Goal: Task Accomplishment & Management: Manage account settings

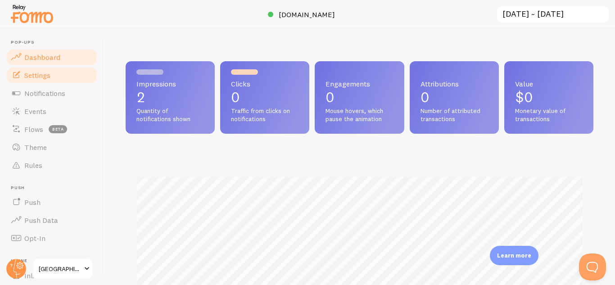
click at [24, 76] on span "Settings" at bounding box center [37, 75] width 26 height 9
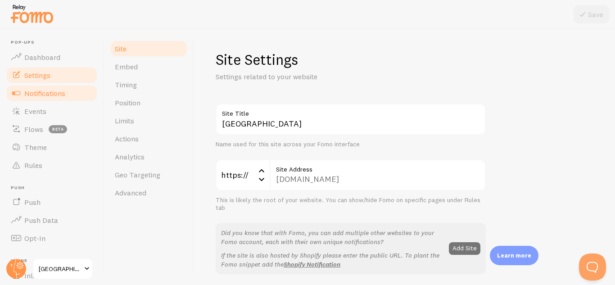
click at [32, 99] on link "Notifications" at bounding box center [51, 93] width 93 height 18
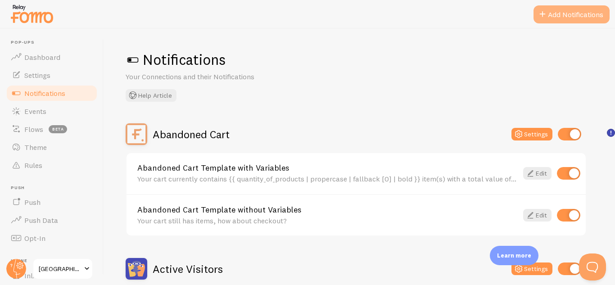
click at [594, 16] on button "Add Notifications" at bounding box center [571, 14] width 76 height 18
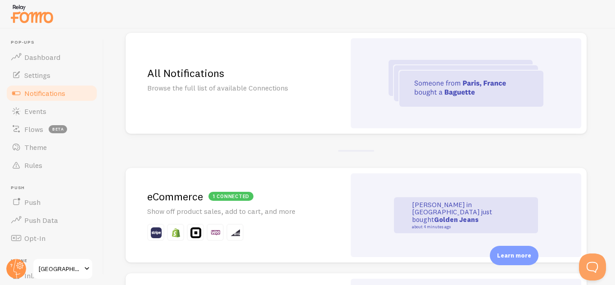
scroll to position [81, 0]
click at [167, 101] on div "All Notifications Browse the full list of available Connections" at bounding box center [236, 83] width 220 height 101
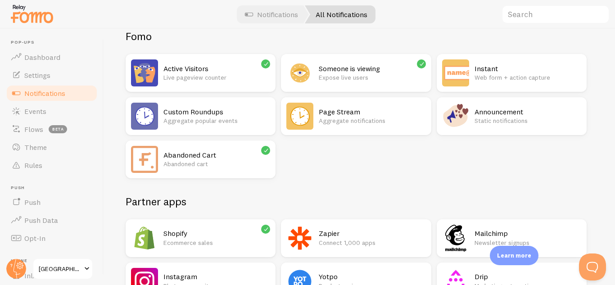
scroll to position [74, 0]
click at [165, 176] on div "Abandoned Cart Abandoned cart" at bounding box center [201, 160] width 150 height 38
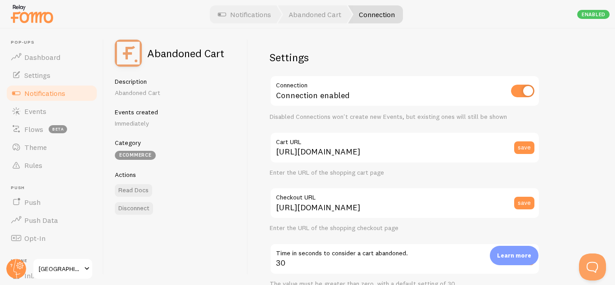
click at [530, 94] on input "checkbox" at bounding box center [522, 91] width 23 height 13
checkbox input "false"
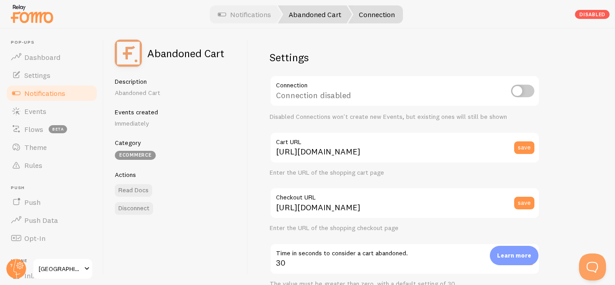
click at [328, 18] on link "Abandoned Cart" at bounding box center [315, 14] width 74 height 18
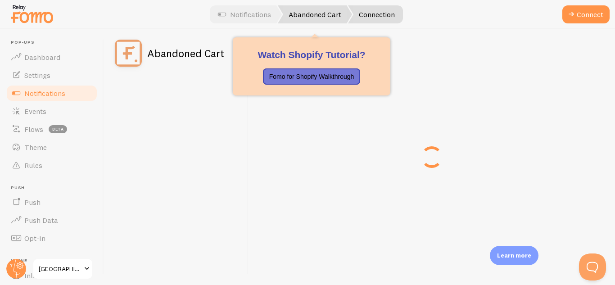
click at [278, 21] on span at bounding box center [280, 14] width 5 height 18
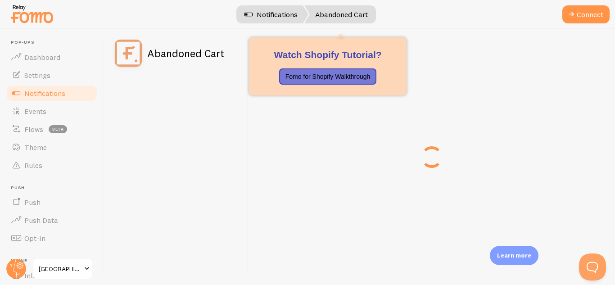
click at [295, 18] on link "Notifications" at bounding box center [270, 14] width 75 height 18
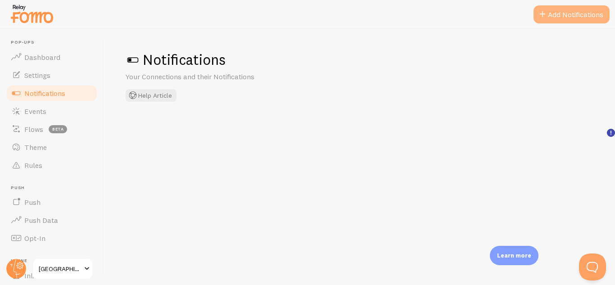
click at [592, 18] on button "Add Notifications" at bounding box center [571, 14] width 76 height 18
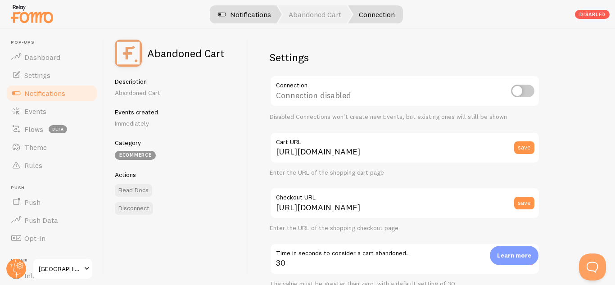
click at [262, 20] on link "Notifications" at bounding box center [244, 14] width 75 height 18
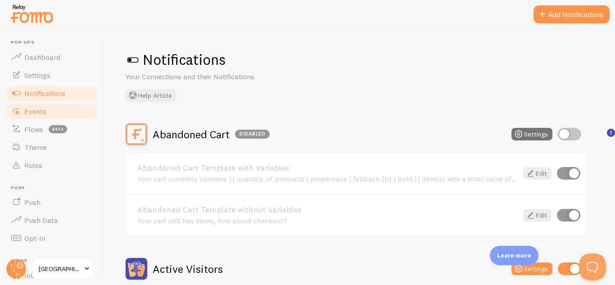
click at [67, 113] on link "Events" at bounding box center [51, 111] width 93 height 18
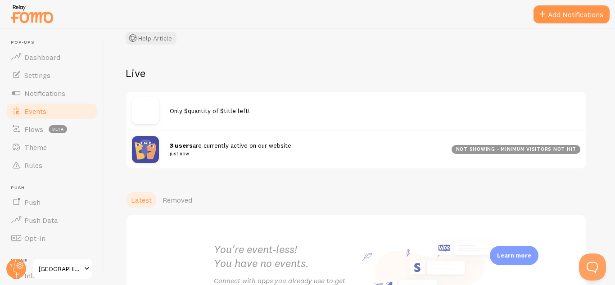
scroll to position [65, 0]
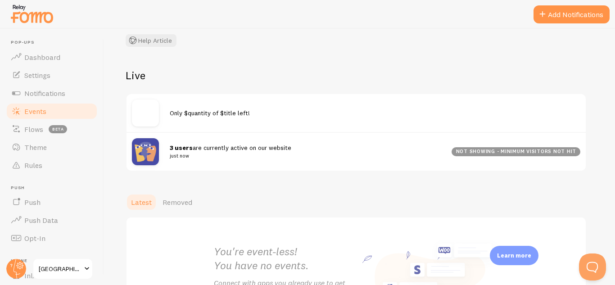
click at [353, 162] on div "3 users are currently active on our website just now not showing - minimum visi…" at bounding box center [355, 151] width 459 height 39
click at [314, 159] on small "just now" at bounding box center [305, 156] width 271 height 8
click at [323, 117] on div "Only $quantity of $title left!" at bounding box center [375, 112] width 410 height 9
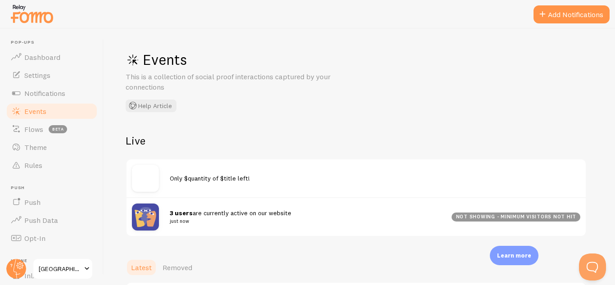
click at [150, 211] on img at bounding box center [145, 216] width 27 height 27
click at [186, 211] on strong "3 users" at bounding box center [181, 213] width 23 height 8
click at [183, 214] on strong "3 users" at bounding box center [181, 213] width 23 height 8
click at [138, 190] on img at bounding box center [145, 178] width 27 height 27
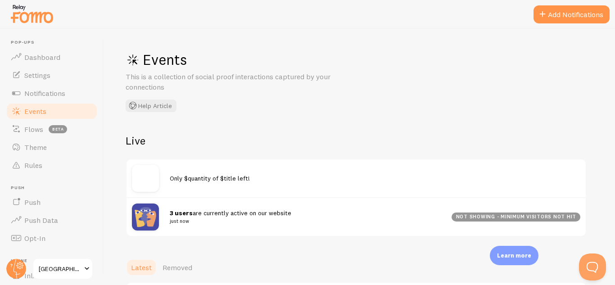
click at [138, 190] on img at bounding box center [145, 178] width 27 height 27
click at [155, 69] on div "Events This is a collection of social proof interactions captured by your conne…" at bounding box center [261, 81] width 270 height 62
click at [129, 219] on div "3 users are currently active on our website just now not showing - minimum visi…" at bounding box center [355, 216] width 459 height 39
click at [149, 212] on img at bounding box center [145, 216] width 27 height 27
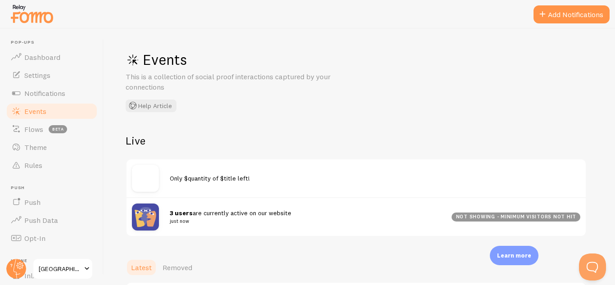
click at [149, 212] on img at bounding box center [145, 216] width 27 height 27
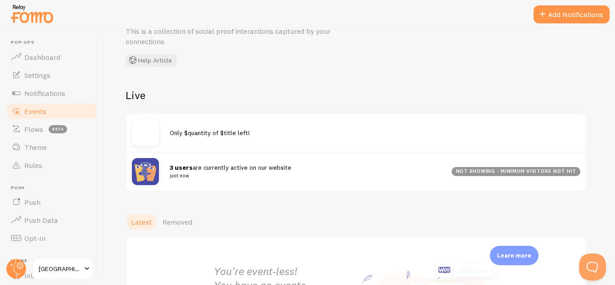
scroll to position [81, 0]
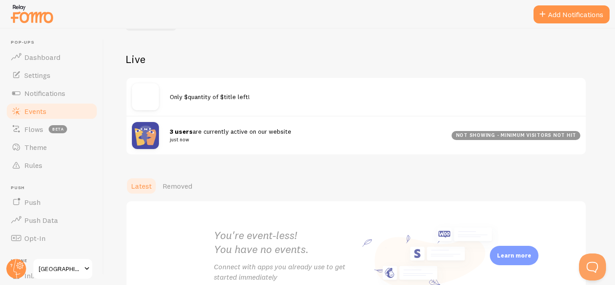
click at [364, 144] on div "3 users are currently active on our website just now not showing - minimum visi…" at bounding box center [355, 135] width 459 height 39
click at [373, 135] on small "just now" at bounding box center [305, 139] width 271 height 8
click at [384, 121] on div "3 users are currently active on our website just now not showing - minimum visi…" at bounding box center [355, 135] width 459 height 39
click at [368, 100] on div "Only $quantity of $title left!" at bounding box center [375, 96] width 410 height 9
click at [542, 135] on div "not showing - minimum visitors not hit" at bounding box center [515, 135] width 129 height 9
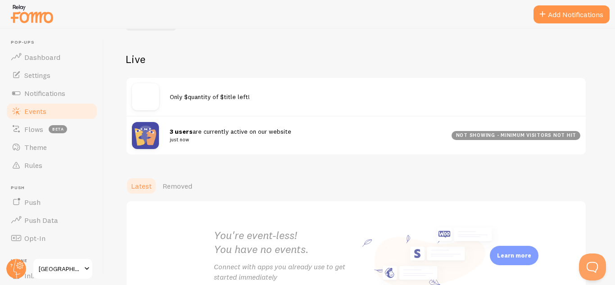
click at [552, 140] on div "3 users are currently active on our website just now not showing - minimum visi…" at bounding box center [355, 135] width 459 height 39
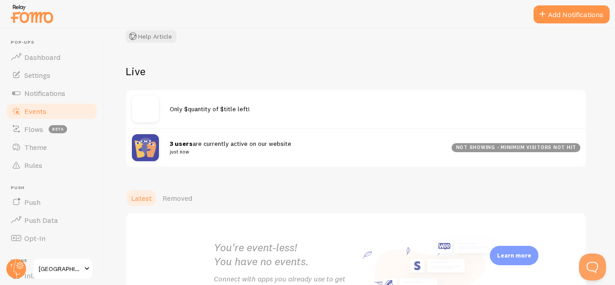
scroll to position [70, 0]
click at [59, 70] on link "Settings" at bounding box center [51, 75] width 93 height 18
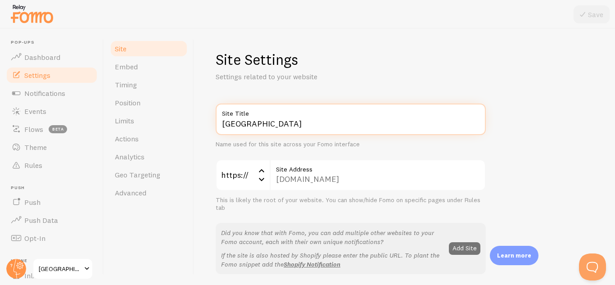
click at [236, 132] on input "[GEOGRAPHIC_DATA]" at bounding box center [350, 118] width 270 height 31
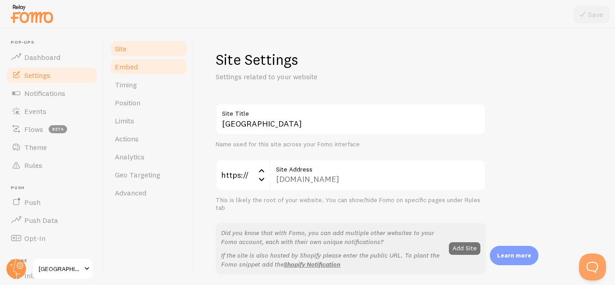
click at [150, 61] on link "Embed" at bounding box center [148, 67] width 79 height 18
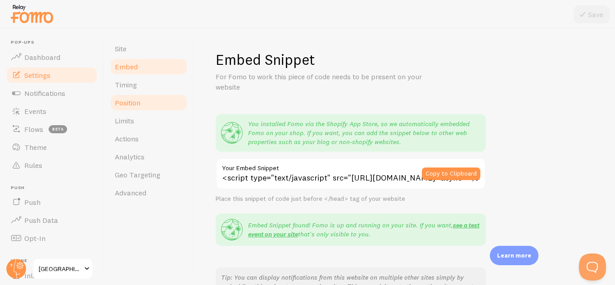
click at [144, 98] on link "Position" at bounding box center [148, 103] width 79 height 18
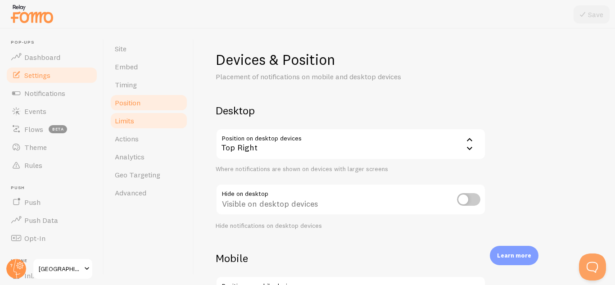
click at [142, 113] on link "Limits" at bounding box center [148, 121] width 79 height 18
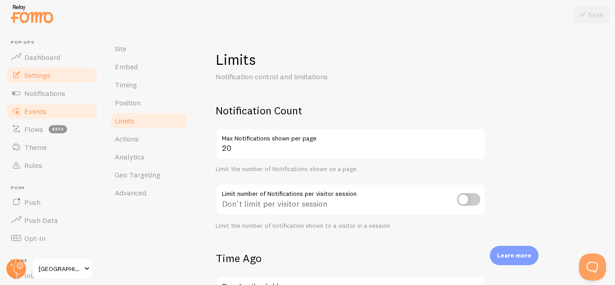
click at [57, 108] on link "Events" at bounding box center [51, 111] width 93 height 18
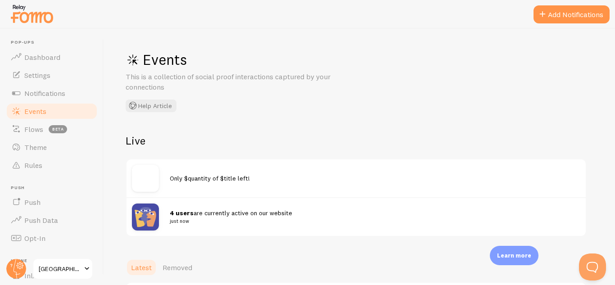
click at [139, 214] on img at bounding box center [145, 216] width 27 height 27
click at [182, 215] on strong "4 users" at bounding box center [182, 213] width 24 height 8
click at [155, 208] on img at bounding box center [145, 216] width 27 height 27
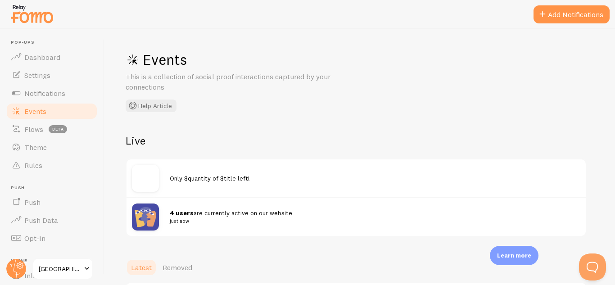
click at [153, 182] on img at bounding box center [145, 178] width 27 height 27
click at [162, 265] on span "Removed" at bounding box center [177, 267] width 30 height 9
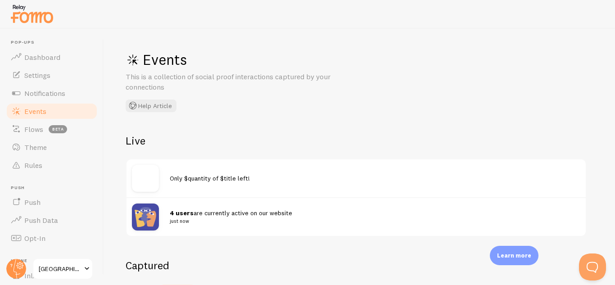
click at [156, 200] on div "4 users are currently active on our website just now" at bounding box center [355, 216] width 459 height 39
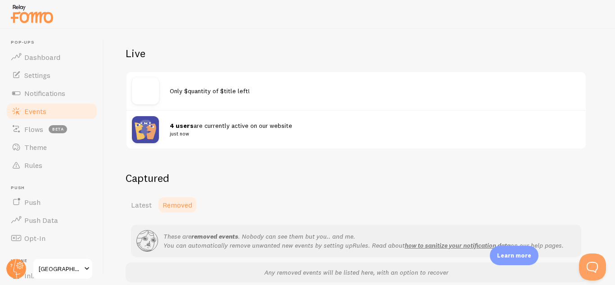
scroll to position [128, 0]
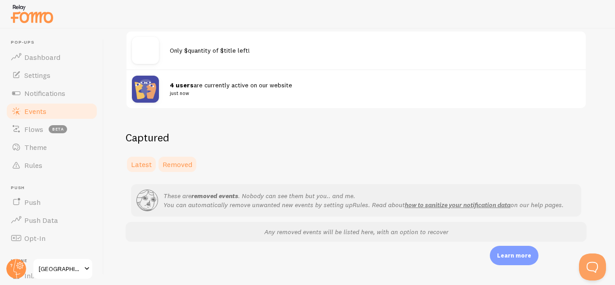
click at [130, 157] on link "Latest" at bounding box center [141, 164] width 31 height 18
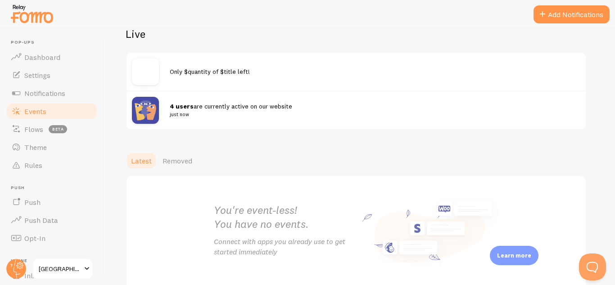
scroll to position [108, 0]
click at [65, 153] on link "Theme" at bounding box center [51, 147] width 93 height 18
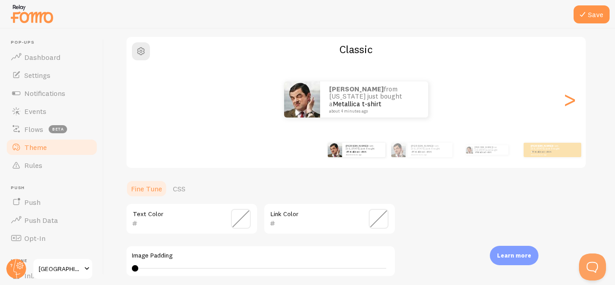
scroll to position [73, 0]
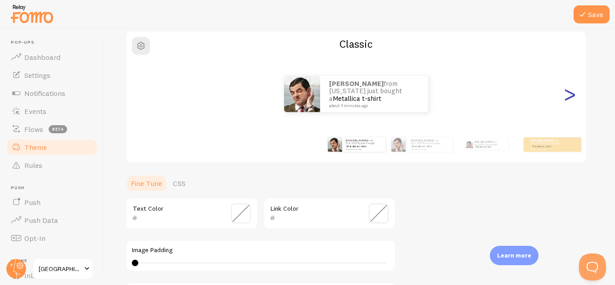
click at [574, 103] on div ">" at bounding box center [569, 94] width 11 height 65
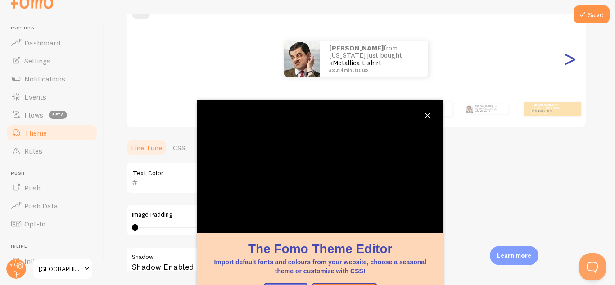
scroll to position [99, 0]
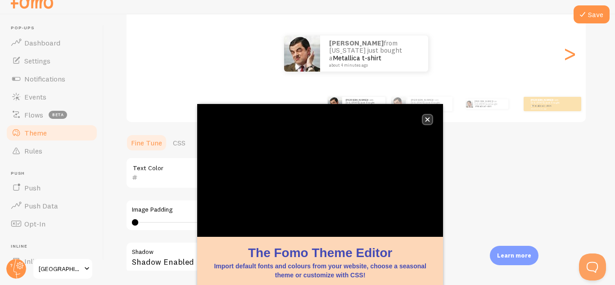
click at [431, 123] on button "close," at bounding box center [426, 119] width 9 height 9
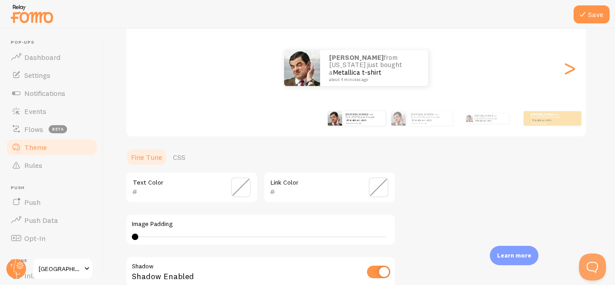
click at [571, 78] on div ">" at bounding box center [569, 68] width 11 height 65
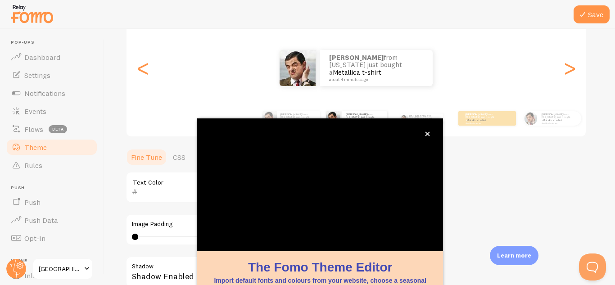
scroll to position [4, 0]
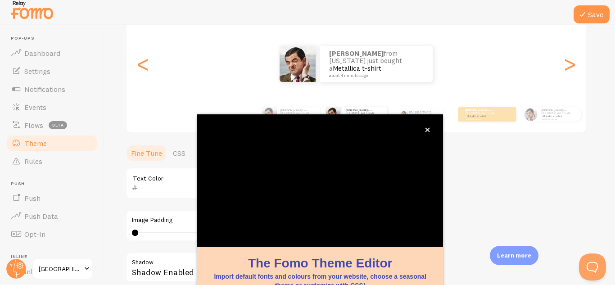
click at [567, 70] on div ">" at bounding box center [569, 63] width 11 height 65
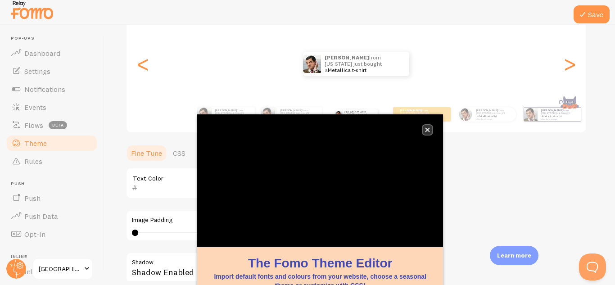
click at [428, 133] on button "close," at bounding box center [426, 129] width 9 height 9
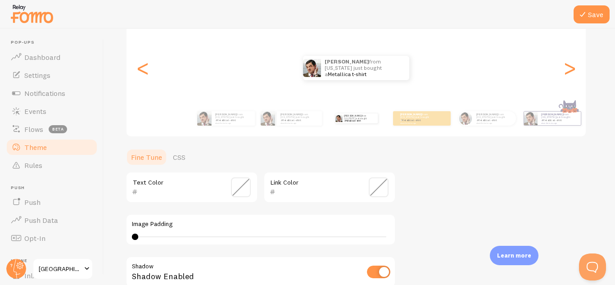
scroll to position [0, 0]
click at [572, 75] on div ">" at bounding box center [569, 68] width 11 height 65
click at [564, 75] on div ">" at bounding box center [569, 68] width 11 height 65
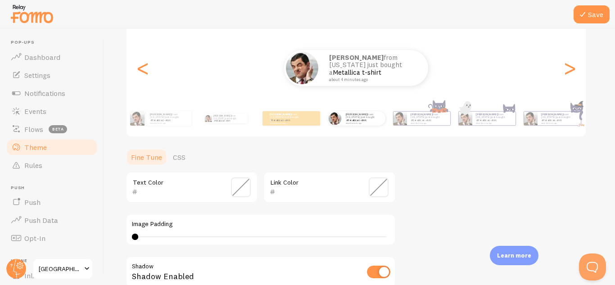
click at [138, 85] on div "<" at bounding box center [142, 68] width 11 height 65
click at [148, 76] on div "<" at bounding box center [142, 68] width 11 height 65
click at [148, 73] on div "<" at bounding box center [142, 68] width 11 height 65
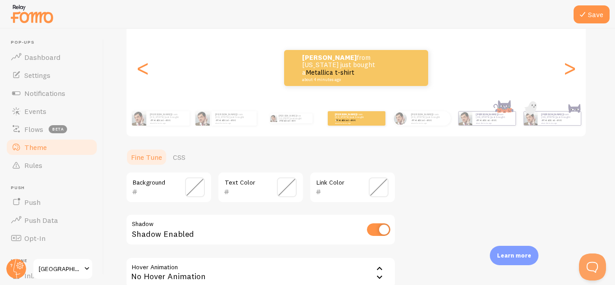
click at [185, 194] on span at bounding box center [195, 187] width 20 height 20
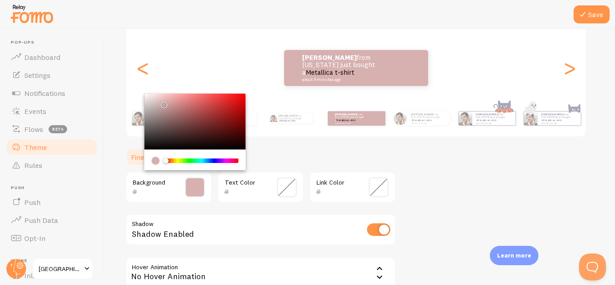
click at [158, 165] on div "Chrome color picker" at bounding box center [194, 159] width 101 height 21
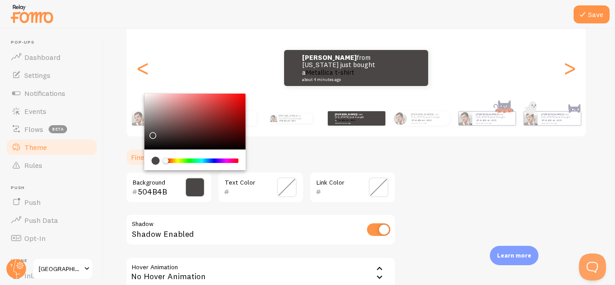
type input "4B4646"
click at [307, 152] on ul "Fine Tune CSS" at bounding box center [261, 157] width 270 height 18
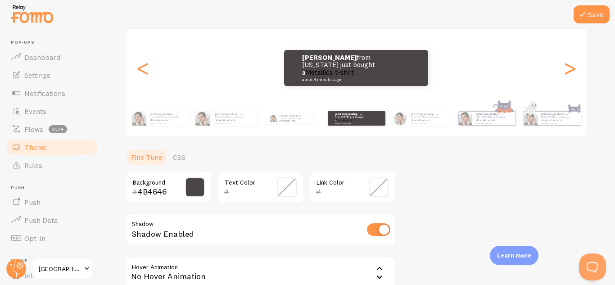
click at [287, 192] on span at bounding box center [287, 187] width 20 height 20
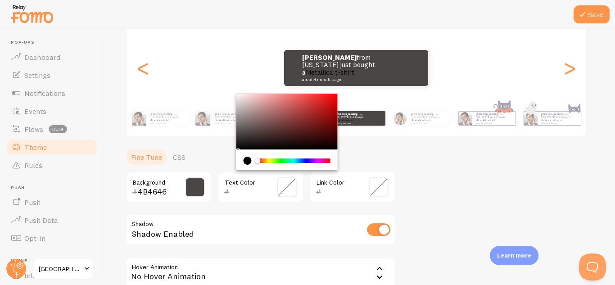
scroll to position [100, 0]
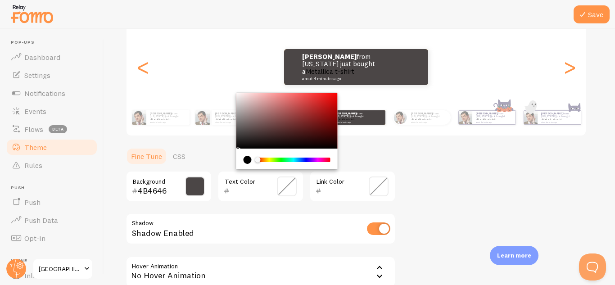
click at [287, 192] on span at bounding box center [287, 186] width 20 height 20
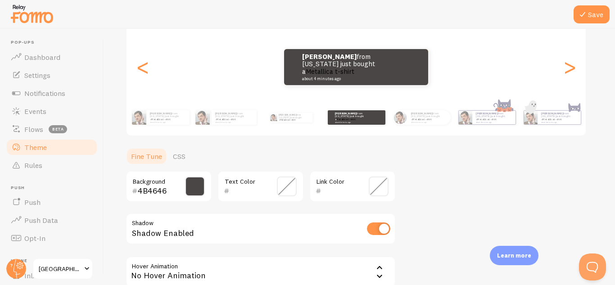
click at [286, 190] on span at bounding box center [287, 186] width 20 height 20
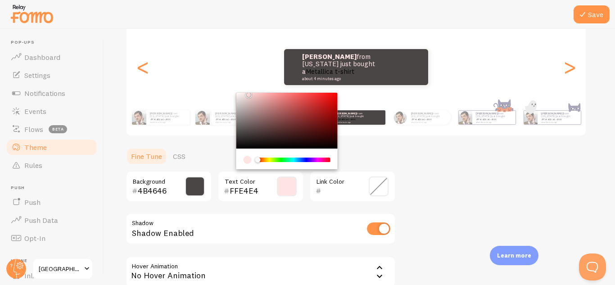
type input "FFFFFF"
click at [396, 156] on div "Theme Choose a theme for your notifications Colorful Eduardo from Puerto Rico j…" at bounding box center [359, 143] width 467 height 385
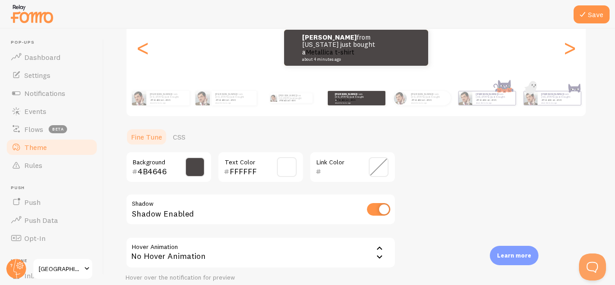
scroll to position [120, 0]
click at [375, 171] on span at bounding box center [378, 167] width 20 height 20
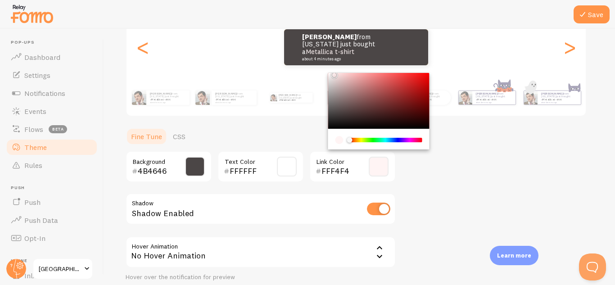
type input "FFFFFF"
click at [462, 156] on div "Theme Choose a theme for your notifications Colorful Eduardo from Puerto Rico j…" at bounding box center [359, 123] width 467 height 385
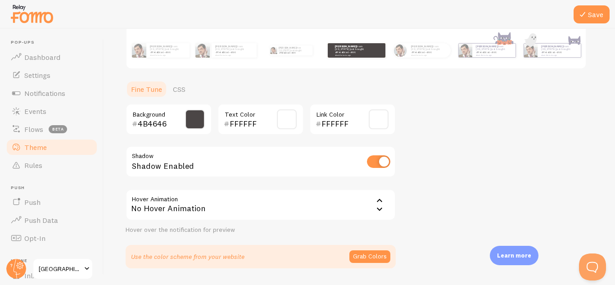
scroll to position [169, 0]
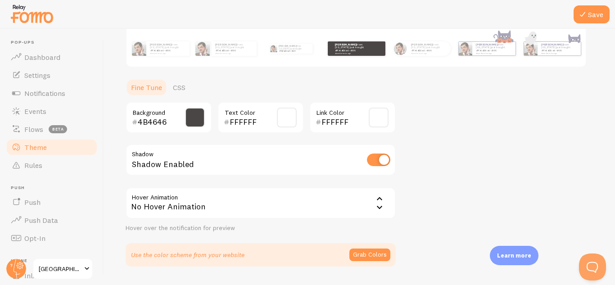
click at [381, 202] on icon at bounding box center [379, 198] width 11 height 11
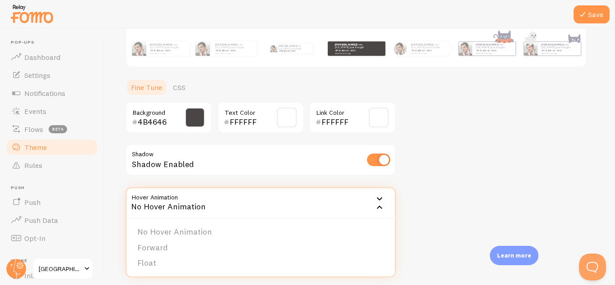
click at [383, 195] on icon at bounding box center [379, 198] width 11 height 11
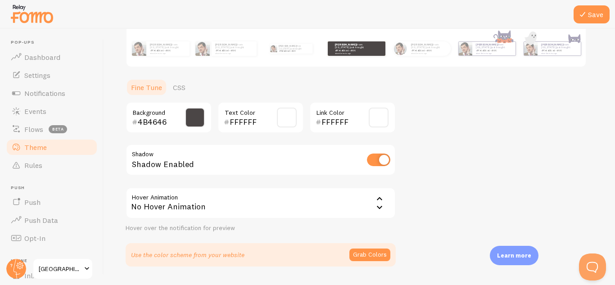
scroll to position [193, 0]
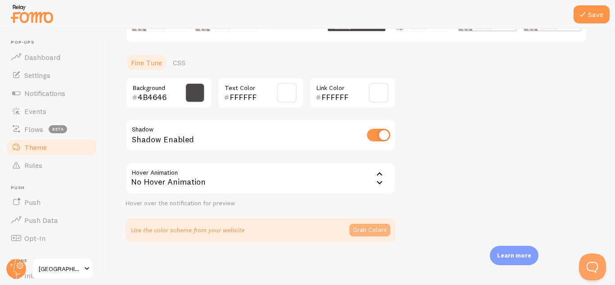
click at [378, 230] on button "Grab Colors" at bounding box center [369, 230] width 41 height 13
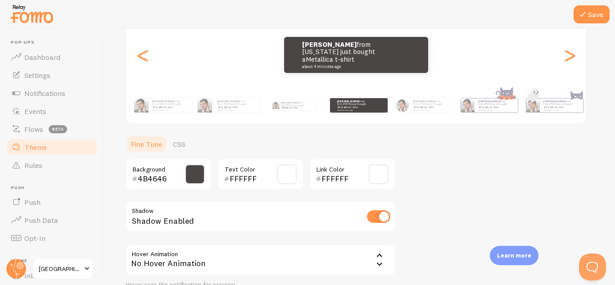
scroll to position [112, 0]
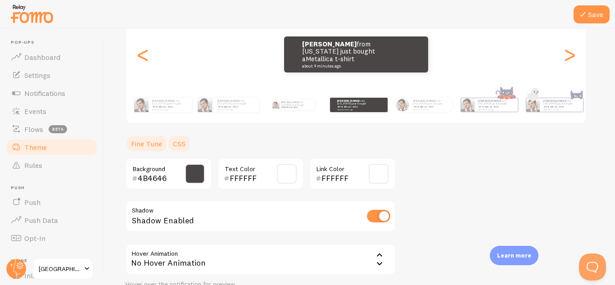
click at [187, 150] on link "CSS" at bounding box center [178, 144] width 23 height 18
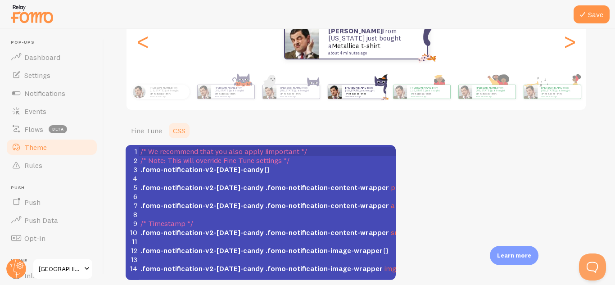
scroll to position [4, 0]
click at [142, 138] on link "Fine Tune" at bounding box center [147, 130] width 42 height 18
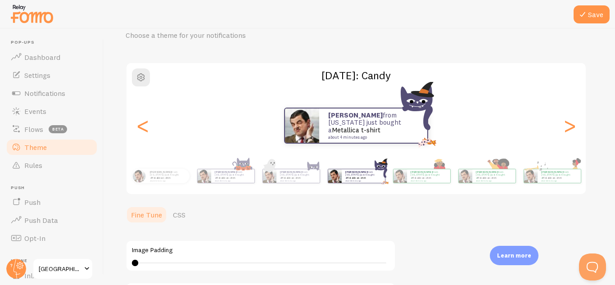
scroll to position [42, 0]
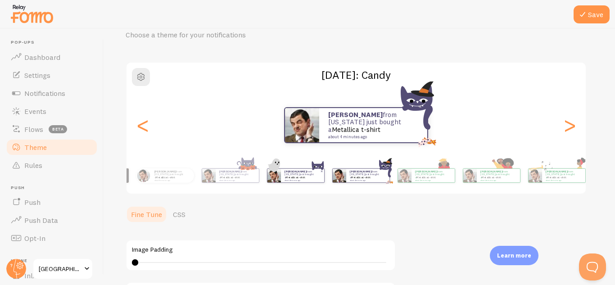
click at [284, 179] on small "about 4 minutes ago" at bounding box center [301, 180] width 35 height 2
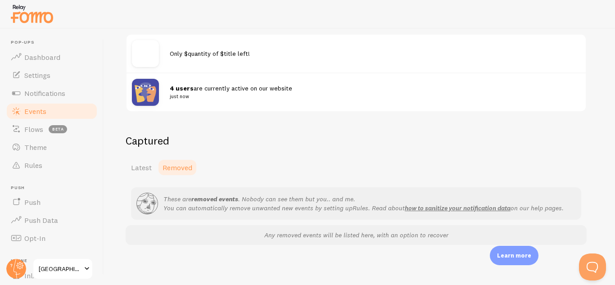
scroll to position [66, 0]
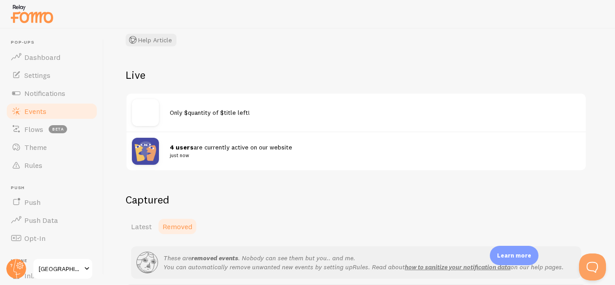
click at [178, 113] on span "Only $quantity of $title left!" at bounding box center [210, 112] width 80 height 8
click at [136, 116] on img at bounding box center [145, 112] width 27 height 27
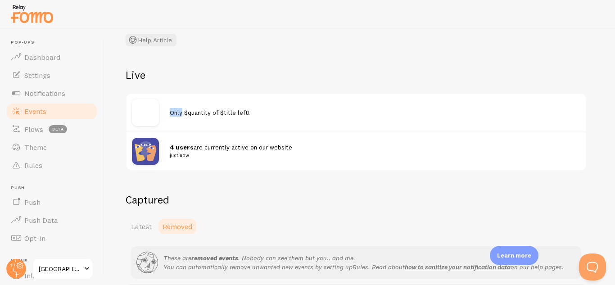
click at [136, 116] on img at bounding box center [145, 112] width 27 height 27
click at [58, 138] on link "Theme" at bounding box center [51, 147] width 93 height 18
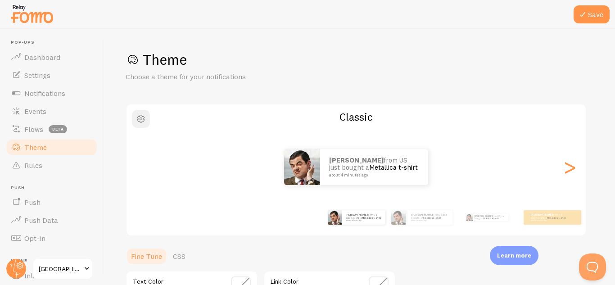
click at [143, 119] on span "button" at bounding box center [140, 118] width 11 height 11
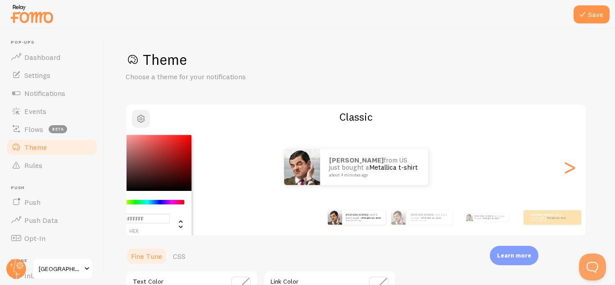
click at [143, 119] on span "button" at bounding box center [140, 118] width 11 height 11
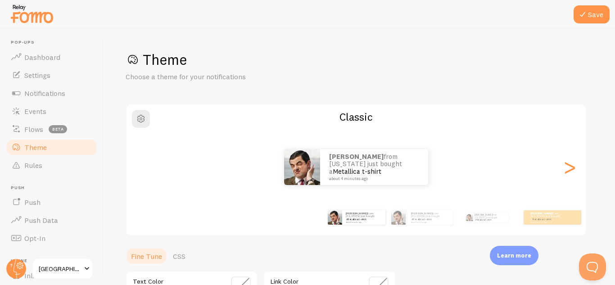
scroll to position [236, 0]
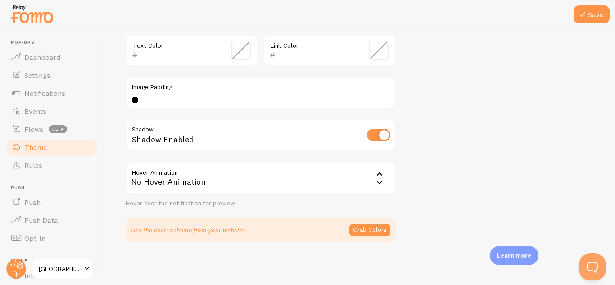
click at [385, 185] on div "No Hover Animation" at bounding box center [261, 177] width 270 height 31
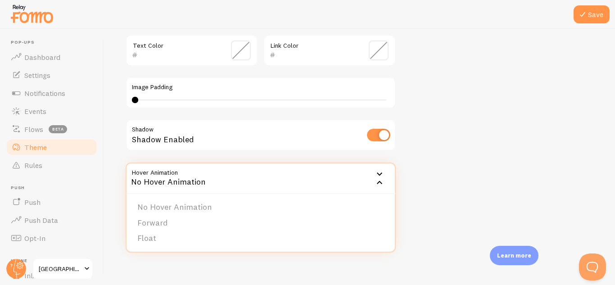
click at [386, 176] on div "No Hover Animation" at bounding box center [261, 177] width 270 height 31
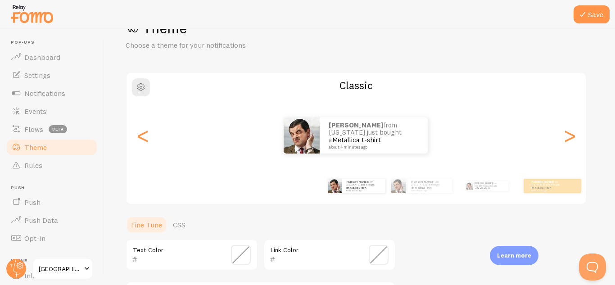
scroll to position [0, 0]
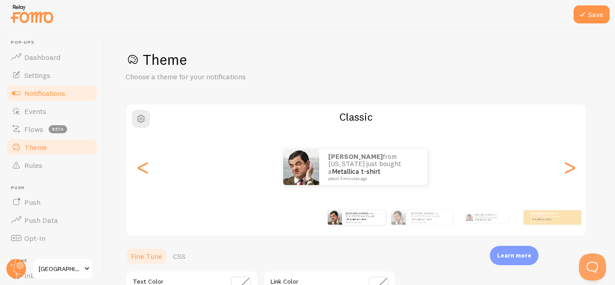
click at [31, 99] on link "Notifications" at bounding box center [51, 93] width 93 height 18
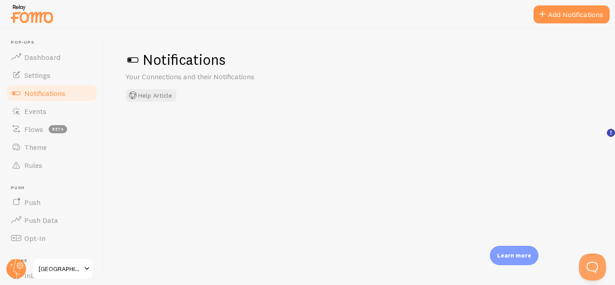
checkbox input "false"
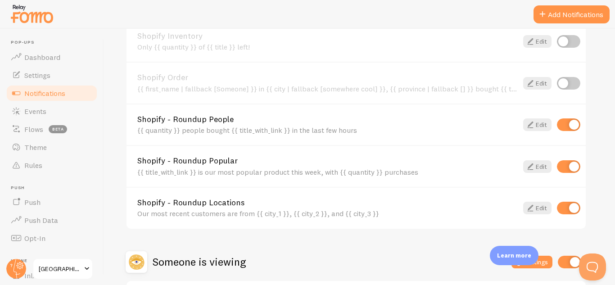
scroll to position [361, 0]
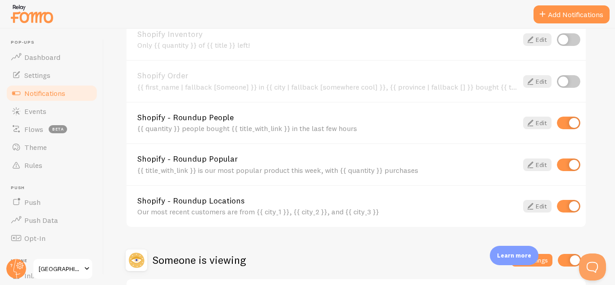
click at [574, 127] on input "checkbox" at bounding box center [567, 123] width 23 height 13
checkbox input "false"
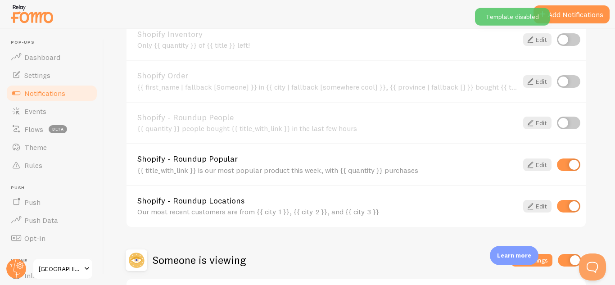
click at [570, 167] on input "checkbox" at bounding box center [567, 164] width 23 height 13
checkbox input "false"
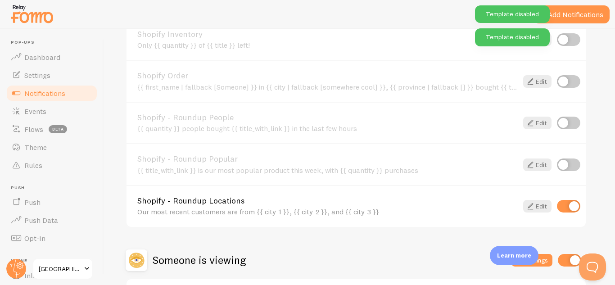
click at [571, 210] on input "checkbox" at bounding box center [567, 206] width 23 height 13
checkbox input "false"
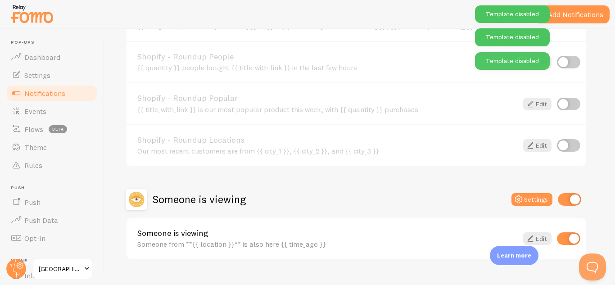
scroll to position [440, 0]
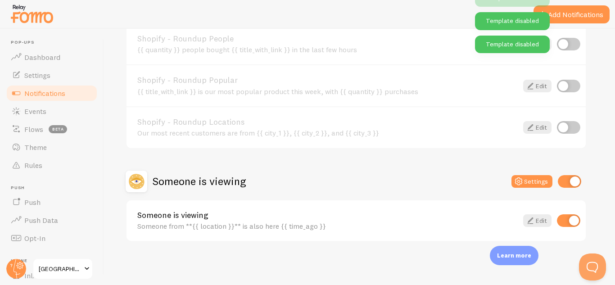
click at [569, 185] on input "checkbox" at bounding box center [568, 181] width 23 height 13
checkbox input "false"
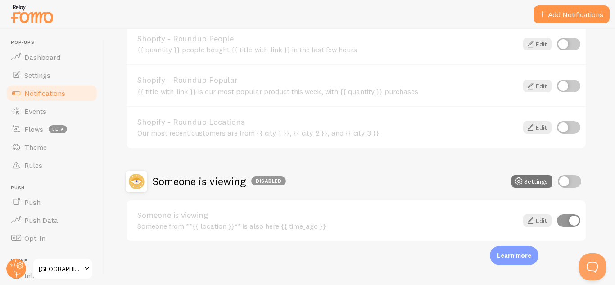
click at [573, 223] on input "checkbox" at bounding box center [567, 220] width 23 height 13
click at [570, 224] on input "checkbox" at bounding box center [567, 220] width 23 height 13
checkbox input "true"
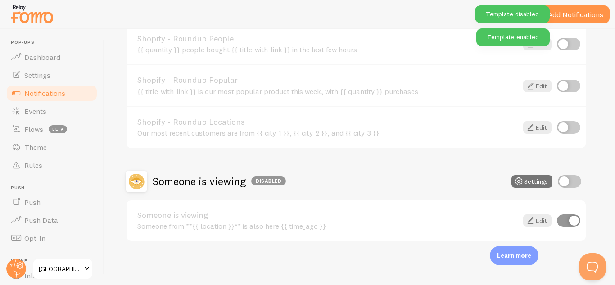
click at [570, 182] on input "checkbox" at bounding box center [568, 181] width 23 height 13
checkbox input "true"
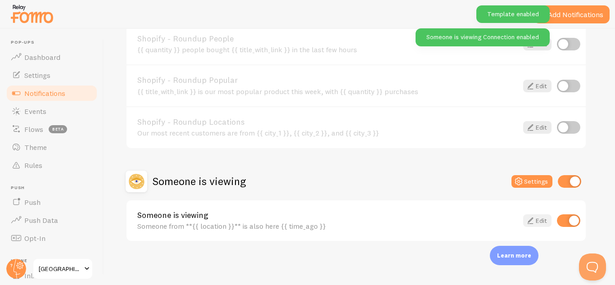
click at [543, 223] on link "Edit" at bounding box center [537, 220] width 28 height 13
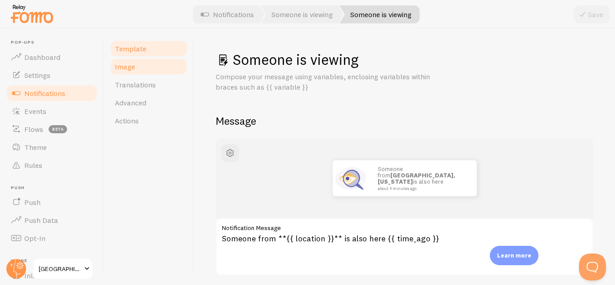
click at [161, 75] on link "Image" at bounding box center [148, 67] width 79 height 18
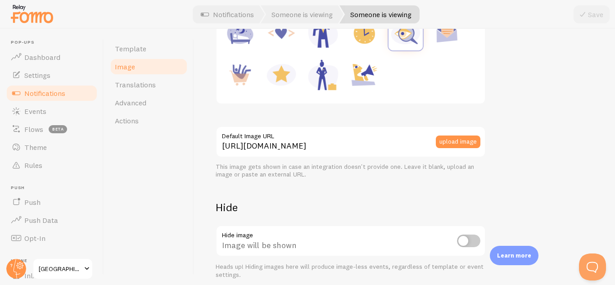
scroll to position [208, 0]
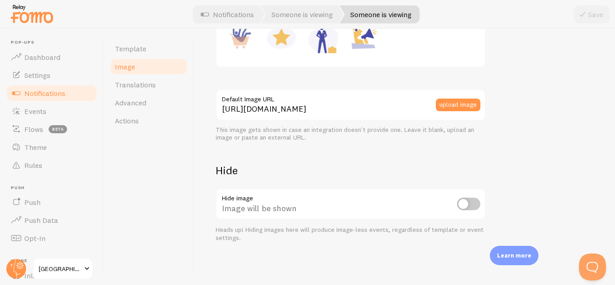
click at [469, 208] on input "checkbox" at bounding box center [468, 203] width 23 height 13
checkbox input "true"
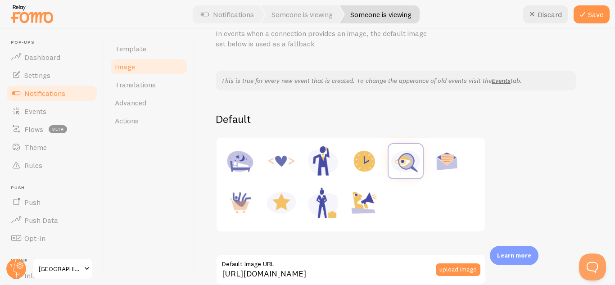
scroll to position [0, 0]
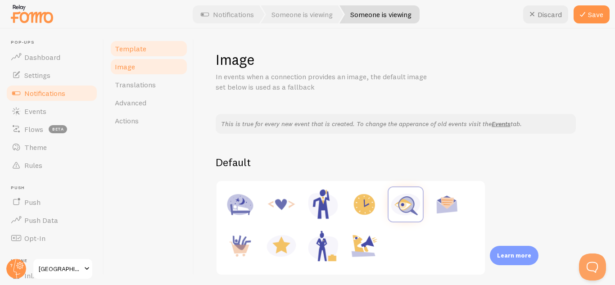
click at [161, 49] on link "Template" at bounding box center [148, 49] width 79 height 18
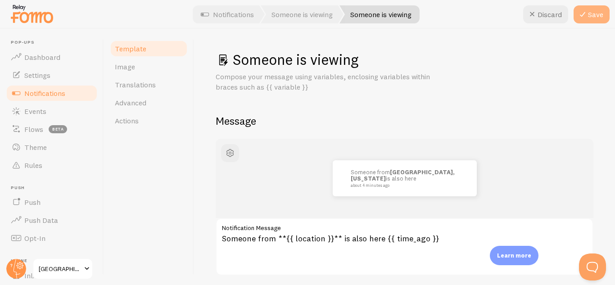
click at [601, 15] on button "Save" at bounding box center [591, 14] width 36 height 18
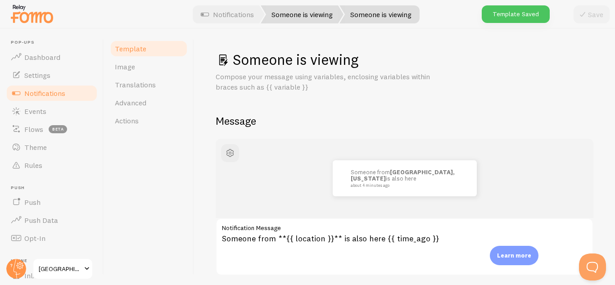
click at [326, 18] on link "Someone is viewing" at bounding box center [301, 14] width 83 height 18
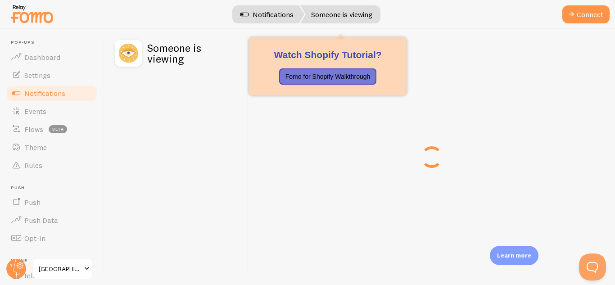
click at [266, 13] on link "Notifications" at bounding box center [266, 14] width 75 height 18
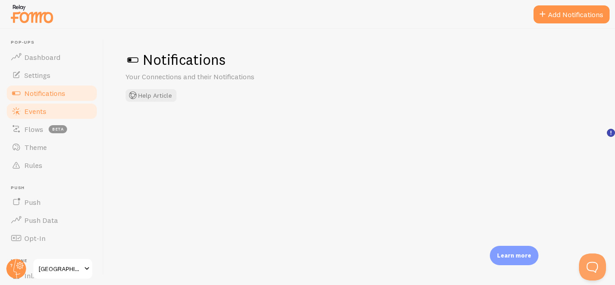
click at [71, 113] on link "Events" at bounding box center [51, 111] width 93 height 18
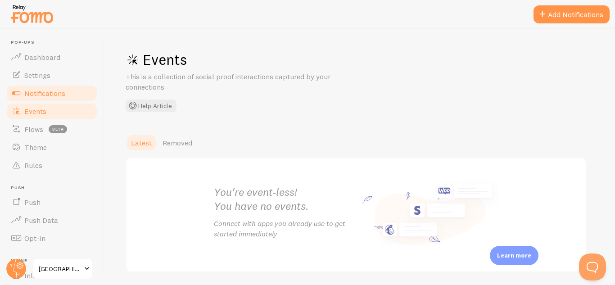
click at [74, 98] on link "Notifications" at bounding box center [51, 93] width 93 height 18
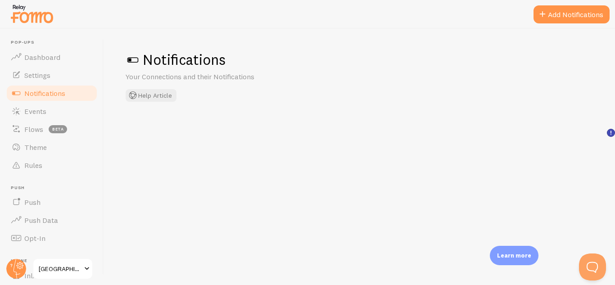
click at [132, 67] on span at bounding box center [133, 60] width 14 height 14
click at [46, 76] on span "Settings" at bounding box center [37, 75] width 26 height 9
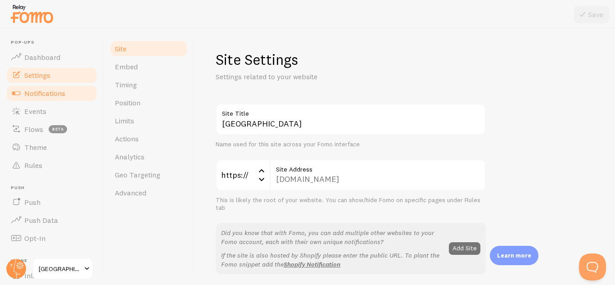
click at [46, 89] on span "Notifications" at bounding box center [44, 93] width 41 height 9
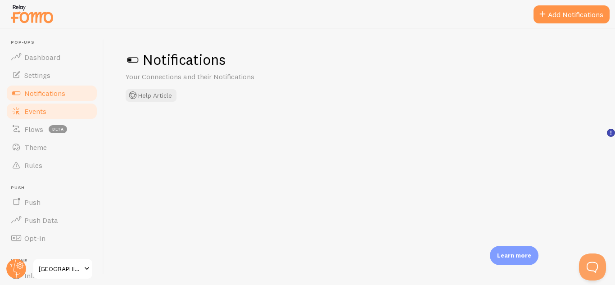
click at [42, 109] on span "Events" at bounding box center [35, 111] width 22 height 9
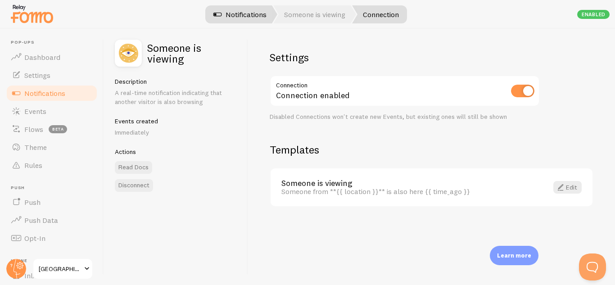
click at [217, 22] on link "Notifications" at bounding box center [239, 14] width 75 height 18
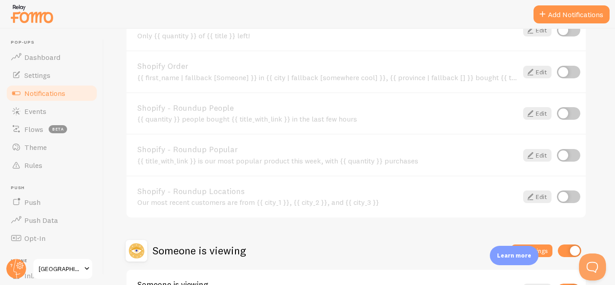
scroll to position [440, 0]
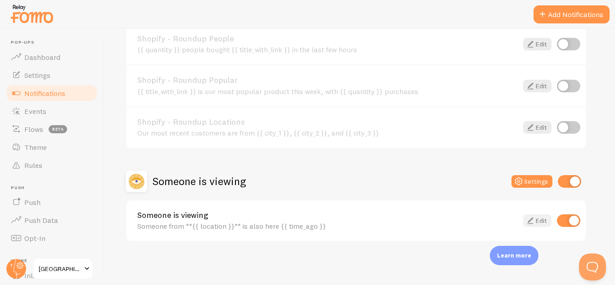
click at [535, 224] on link "Edit" at bounding box center [537, 220] width 28 height 13
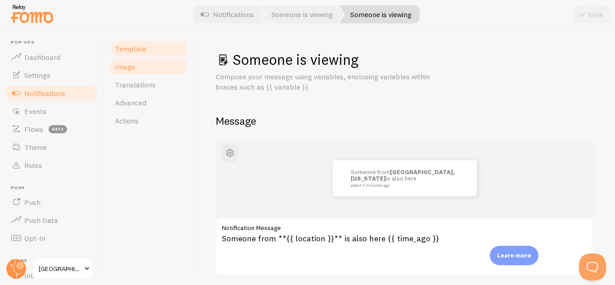
click at [135, 64] on link "Image" at bounding box center [148, 67] width 79 height 18
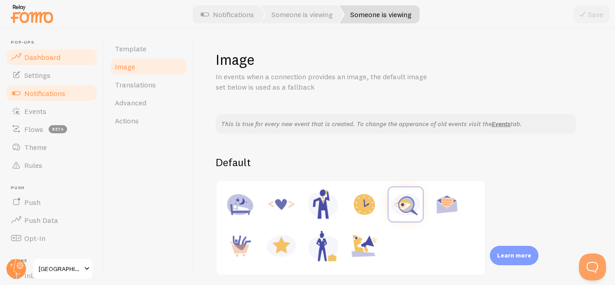
click at [47, 63] on link "Dashboard" at bounding box center [51, 57] width 93 height 18
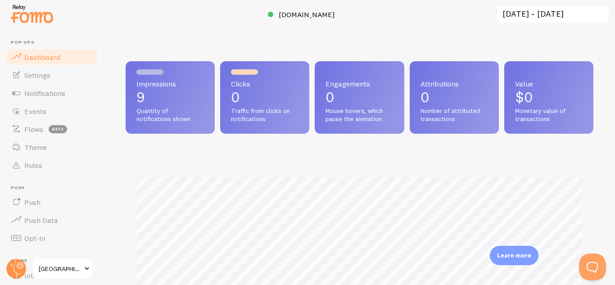
scroll to position [236, 467]
click at [47, 72] on span "Settings" at bounding box center [37, 75] width 26 height 9
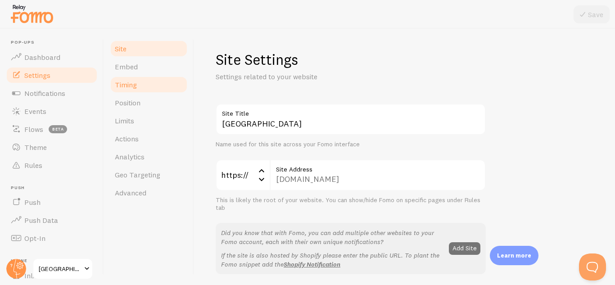
click at [131, 82] on span "Timing" at bounding box center [126, 84] width 22 height 9
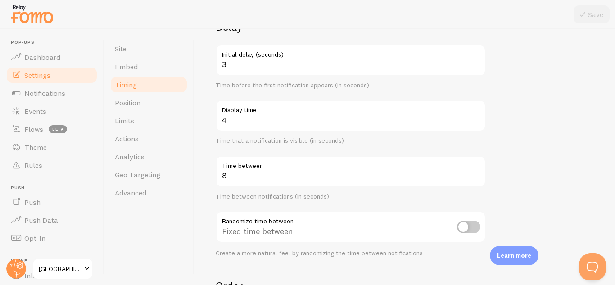
scroll to position [83, 0]
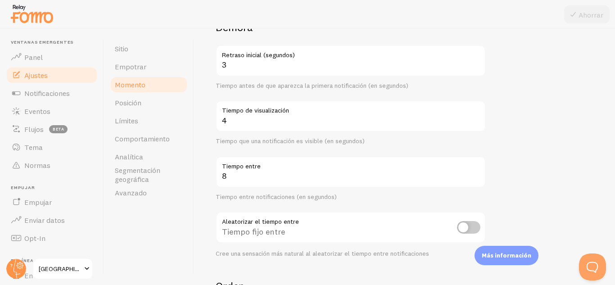
click at [552, 113] on form "Demora 3 Retraso inicial (segundos) Tiempo antes de que aparezca la primera not…" at bounding box center [403, 213] width 377 height 386
click at [571, 187] on form "Demora 3 Retraso inicial (segundos) Tiempo antes de que aparezca la primera not…" at bounding box center [403, 213] width 377 height 386
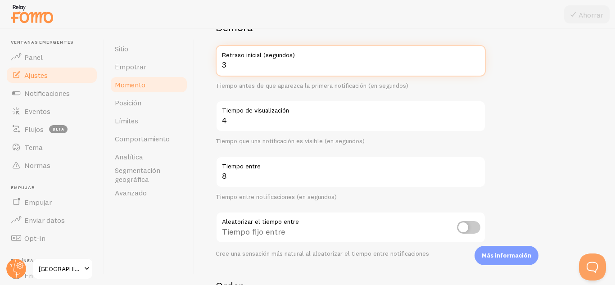
click at [417, 69] on input "3" at bounding box center [350, 60] width 270 height 31
type input "30"
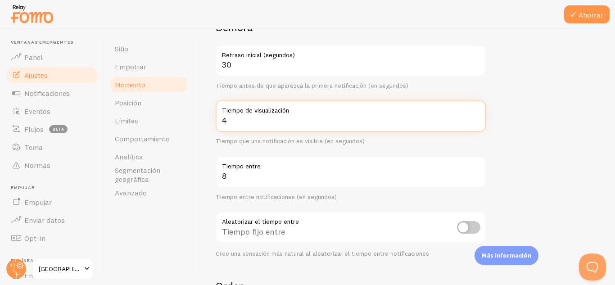
click at [421, 125] on input "4" at bounding box center [350, 115] width 270 height 31
type input "3"
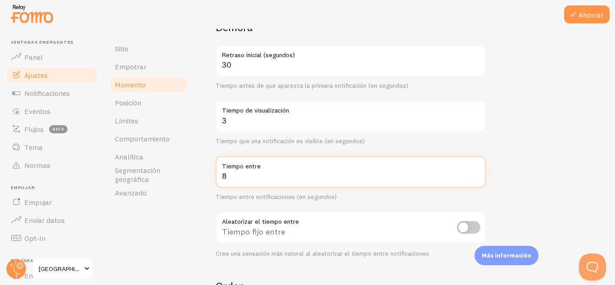
click at [404, 180] on input "8" at bounding box center [350, 171] width 270 height 31
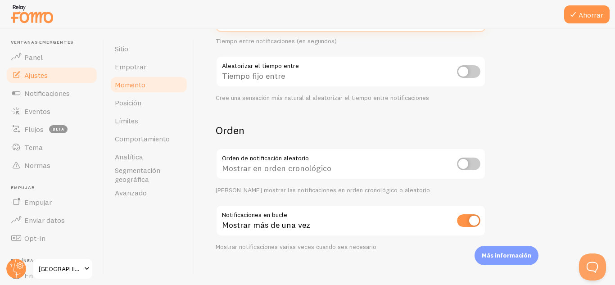
scroll to position [248, 0]
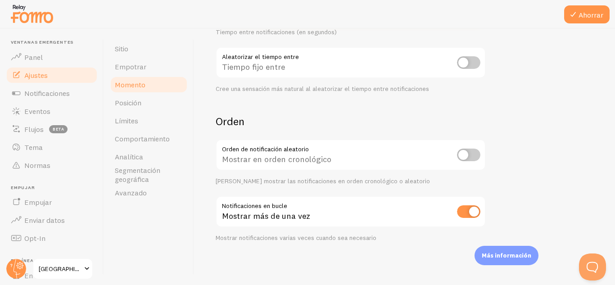
type input "30"
click at [471, 159] on input "checkbox" at bounding box center [468, 154] width 23 height 13
click at [474, 159] on input "checkbox" at bounding box center [468, 154] width 23 height 13
click at [470, 160] on input "checkbox" at bounding box center [468, 154] width 23 height 13
checkbox input "true"
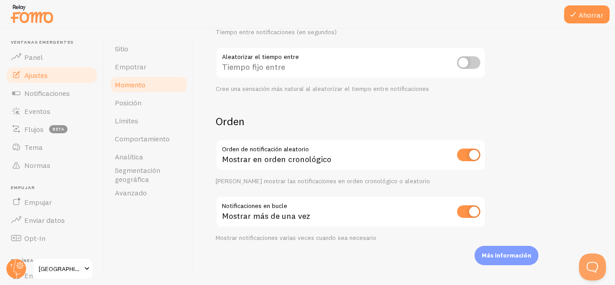
click at [476, 217] on input "checkbox" at bounding box center [468, 211] width 23 height 13
checkbox input "false"
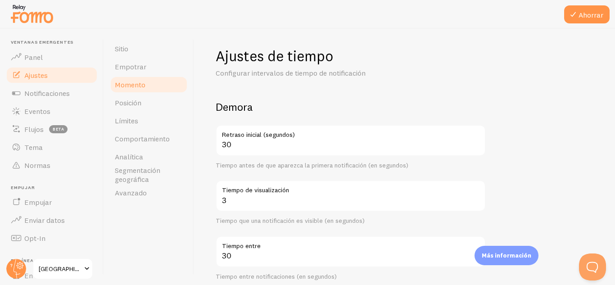
scroll to position [0, 0]
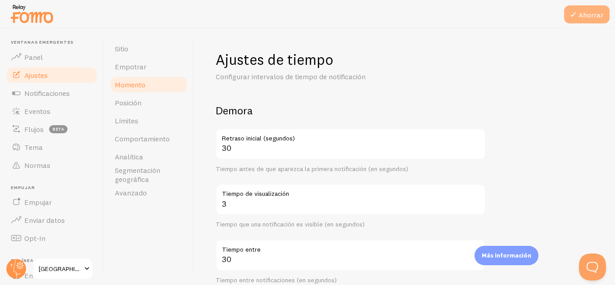
click at [593, 17] on font "Ahorrar" at bounding box center [590, 14] width 25 height 9
click at [123, 106] on font "Posición" at bounding box center [128, 102] width 27 height 9
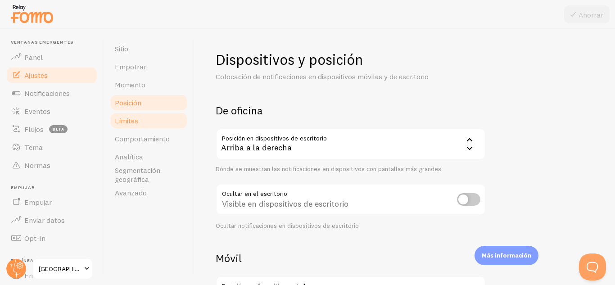
click at [161, 128] on link "Límites" at bounding box center [148, 121] width 79 height 18
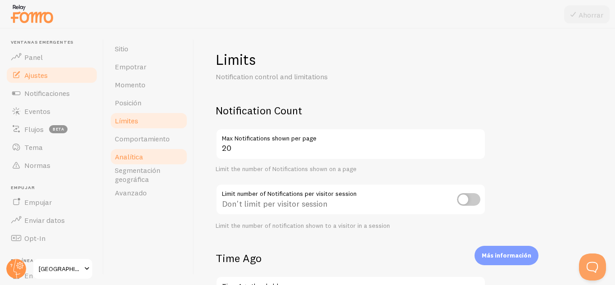
click at [170, 148] on link "Analítica" at bounding box center [148, 157] width 79 height 18
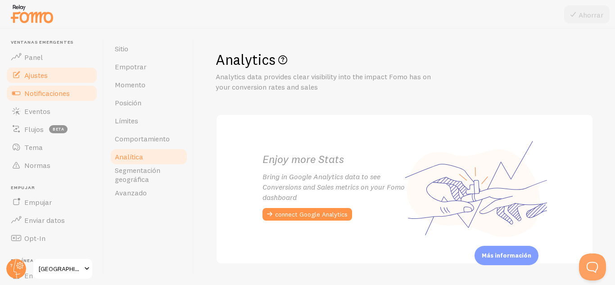
click at [79, 97] on link "Notificaciones" at bounding box center [51, 93] width 93 height 18
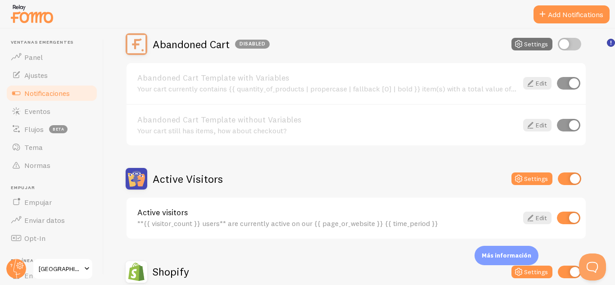
scroll to position [93, 0]
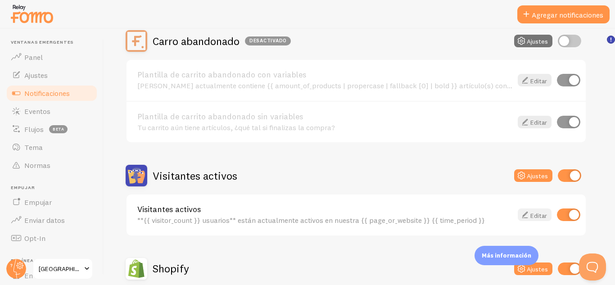
click at [538, 220] on link "Editar" at bounding box center [534, 214] width 34 height 13
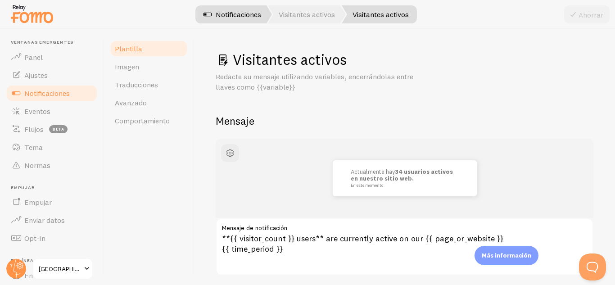
click at [240, 20] on link "Notificaciones" at bounding box center [232, 14] width 79 height 18
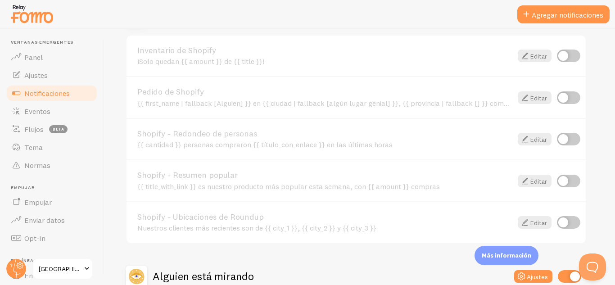
scroll to position [345, 0]
click at [570, 185] on input "checkbox" at bounding box center [567, 181] width 23 height 13
checkbox input "true"
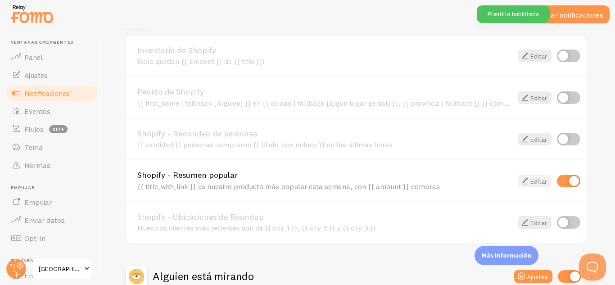
click at [535, 181] on font "Editar" at bounding box center [538, 181] width 17 height 8
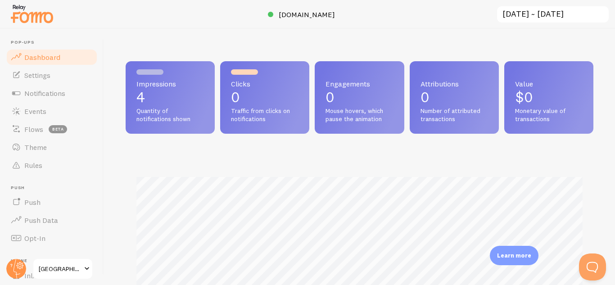
click at [158, 122] on span "Quantity of notifications shown" at bounding box center [169, 115] width 67 height 16
click at [239, 94] on p "0" at bounding box center [264, 97] width 67 height 14
click at [251, 73] on div at bounding box center [244, 71] width 27 height 5
click at [182, 99] on p "4" at bounding box center [169, 97] width 67 height 14
click at [54, 73] on link "Settings" at bounding box center [51, 75] width 93 height 18
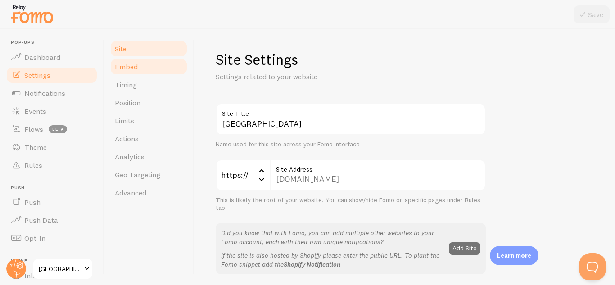
click at [125, 64] on span "Embed" at bounding box center [126, 66] width 23 height 9
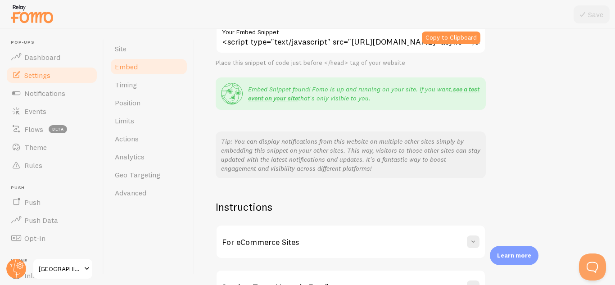
scroll to position [136, 0]
click at [172, 101] on link "Position" at bounding box center [148, 103] width 79 height 18
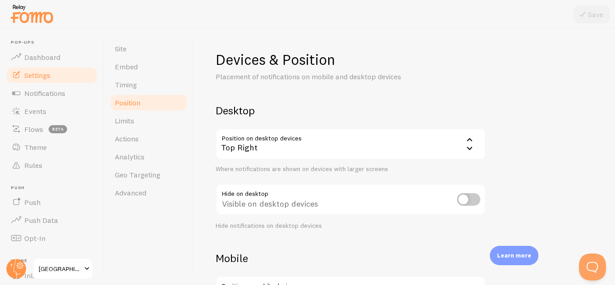
click at [170, 97] on link "Position" at bounding box center [148, 103] width 79 height 18
click at [170, 87] on link "Timing" at bounding box center [148, 85] width 79 height 18
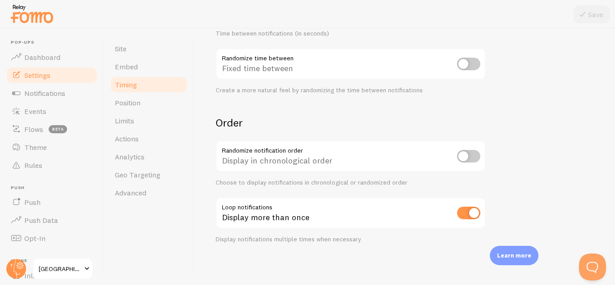
scroll to position [248, 0]
click at [153, 108] on link "Position" at bounding box center [148, 103] width 79 height 18
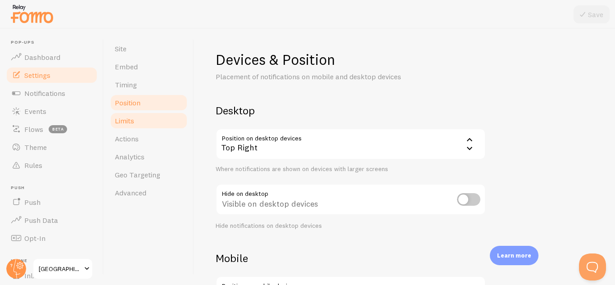
click at [148, 117] on link "Limits" at bounding box center [148, 121] width 79 height 18
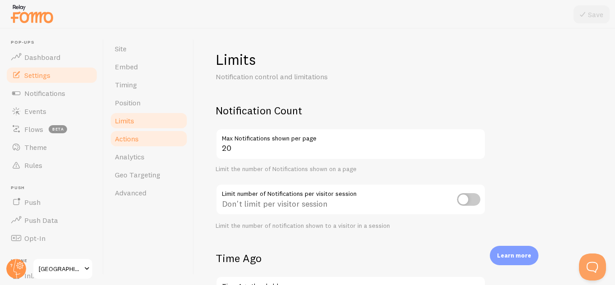
click at [145, 134] on link "Actions" at bounding box center [148, 139] width 79 height 18
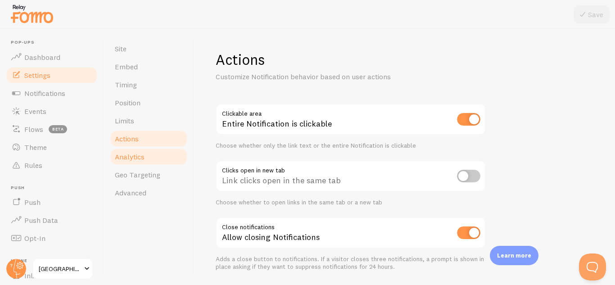
click at [136, 163] on link "Analytics" at bounding box center [148, 157] width 79 height 18
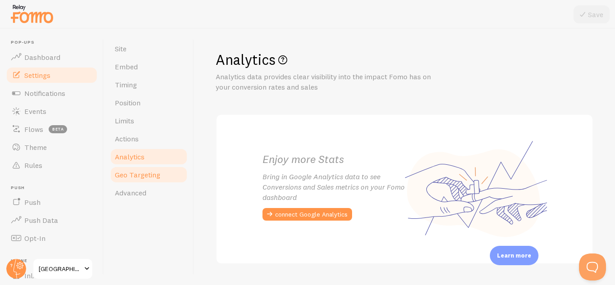
click at [136, 174] on span "Geo Targeting" at bounding box center [137, 174] width 45 height 9
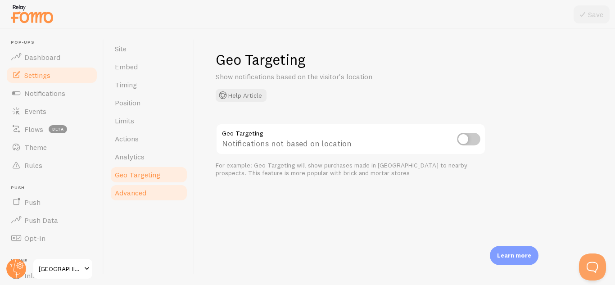
click at [133, 192] on span "Advanced" at bounding box center [130, 192] width 31 height 9
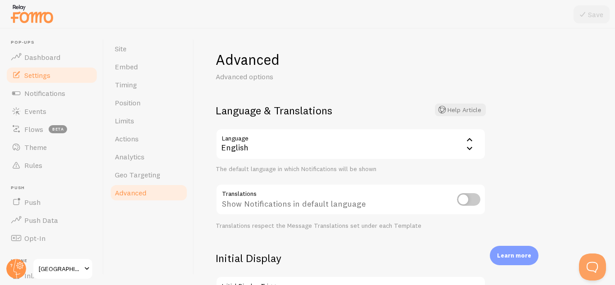
click at [465, 194] on input "checkbox" at bounding box center [468, 199] width 23 height 13
checkbox input "true"
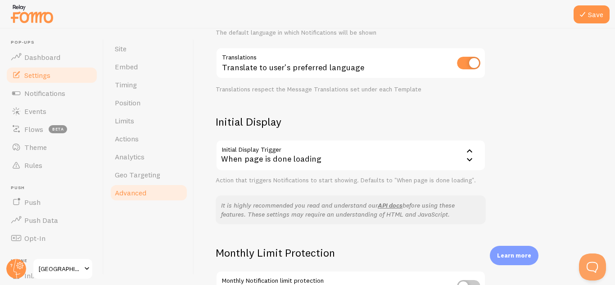
scroll to position [139, 0]
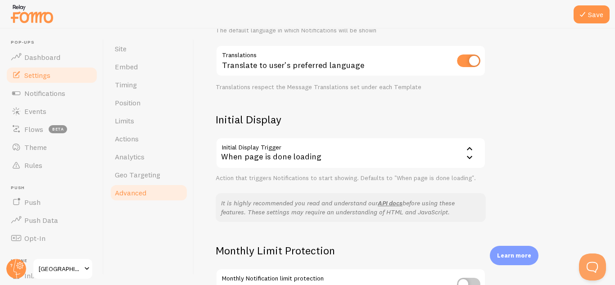
click at [475, 153] on div "When page is done loading" at bounding box center [350, 152] width 270 height 31
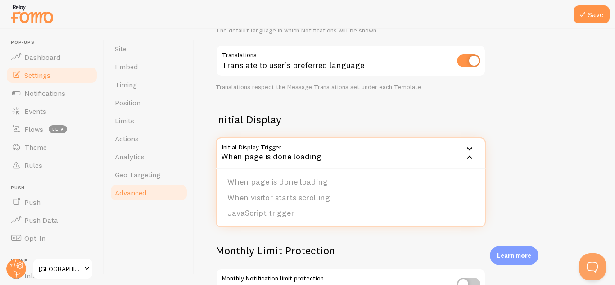
click at [469, 148] on icon at bounding box center [469, 149] width 11 height 11
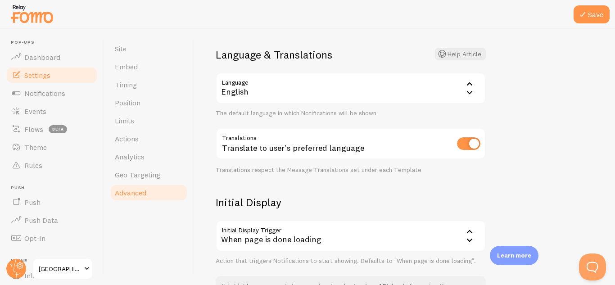
scroll to position [0, 0]
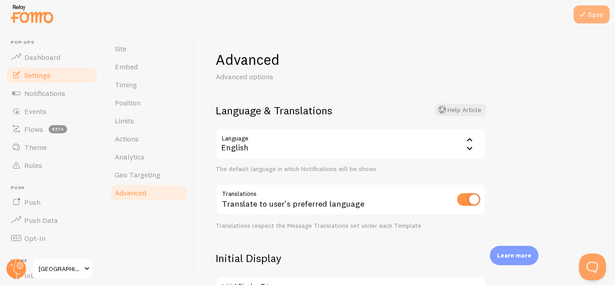
click at [605, 17] on button "Save" at bounding box center [591, 14] width 36 height 18
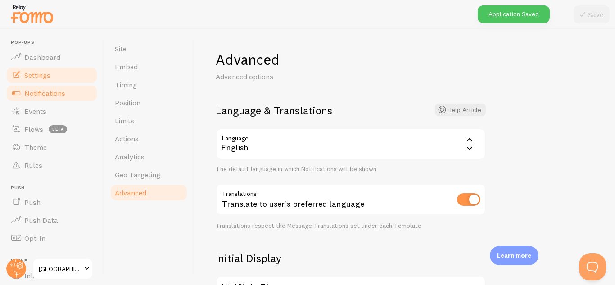
click at [63, 91] on span "Notifications" at bounding box center [44, 93] width 41 height 9
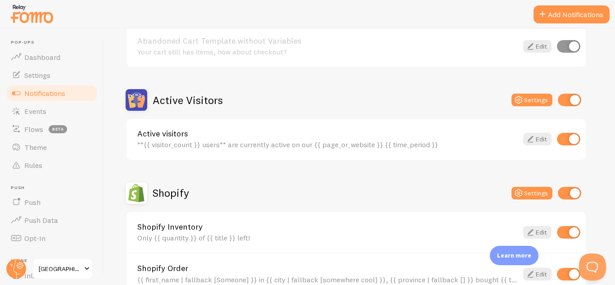
scroll to position [170, 0]
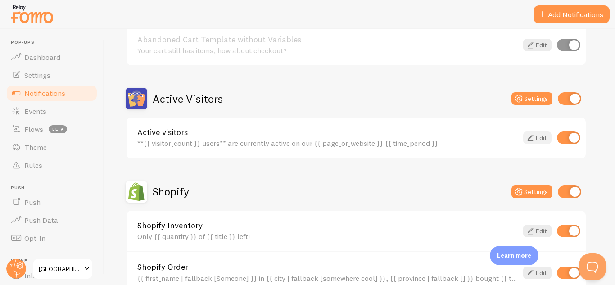
click at [537, 143] on link "Edit" at bounding box center [537, 137] width 28 height 13
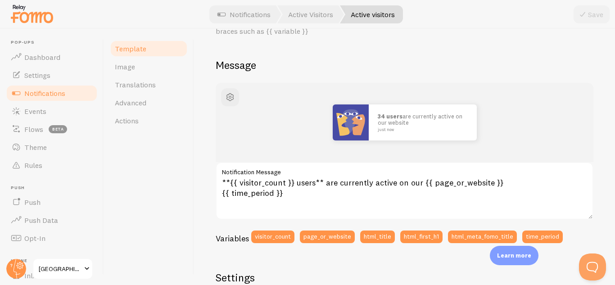
scroll to position [58, 0]
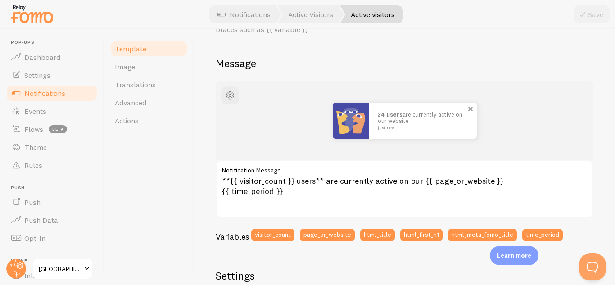
click at [359, 131] on img at bounding box center [350, 121] width 36 height 36
click at [358, 121] on img at bounding box center [350, 121] width 36 height 36
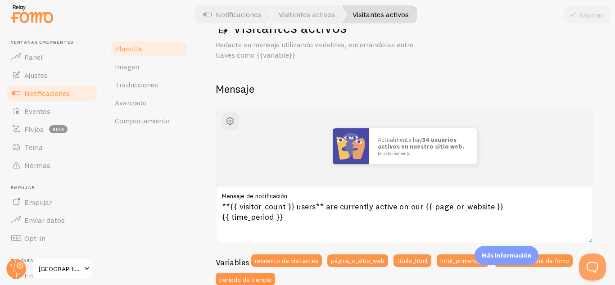
scroll to position [29, 0]
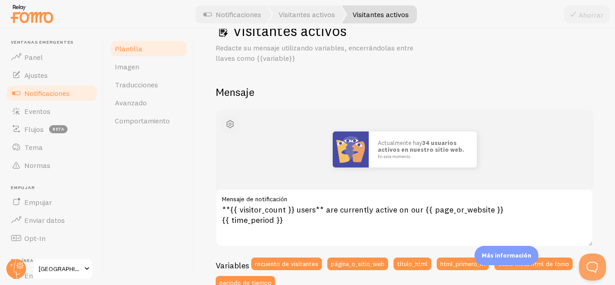
click at [231, 128] on span "button" at bounding box center [229, 124] width 11 height 11
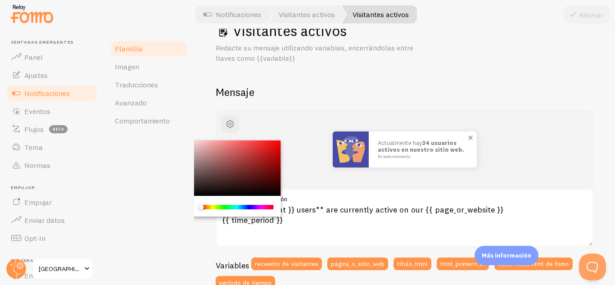
click at [350, 150] on img at bounding box center [350, 149] width 36 height 36
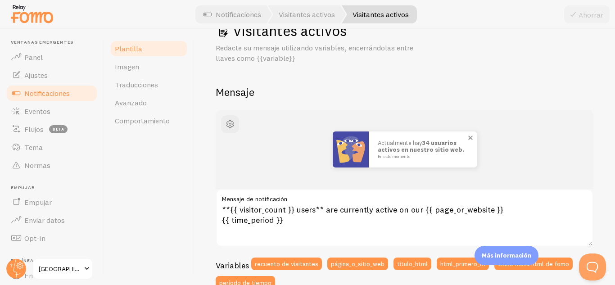
click at [353, 159] on img at bounding box center [350, 149] width 36 height 36
click at [225, 132] on button "button" at bounding box center [230, 124] width 18 height 18
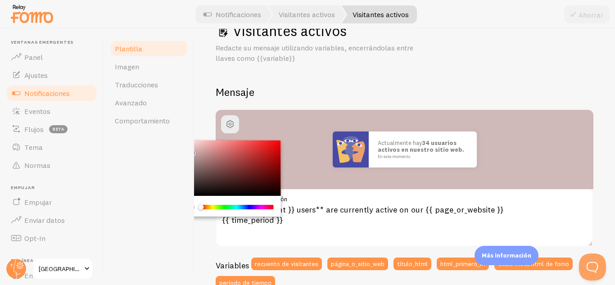
click at [200, 133] on div "Visitantes activos Redacte su mensaje utilizando variables, encerrándolas entre…" at bounding box center [404, 157] width 421 height 256
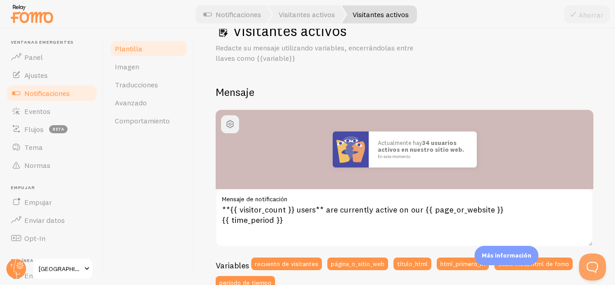
click at [230, 130] on button "button" at bounding box center [230, 124] width 18 height 18
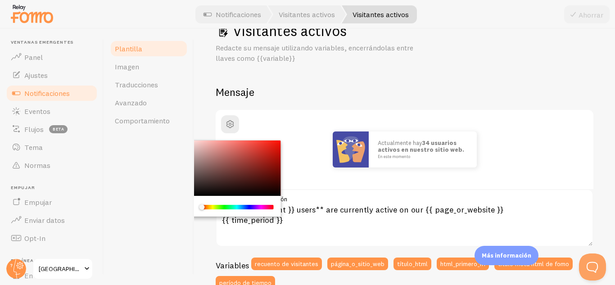
click at [207, 221] on div "Visitantes activos Redacte su mensaje utilizando variables, encerrándolas entre…" at bounding box center [404, 157] width 421 height 256
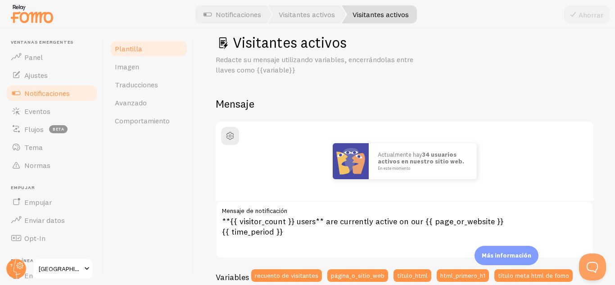
scroll to position [0, 0]
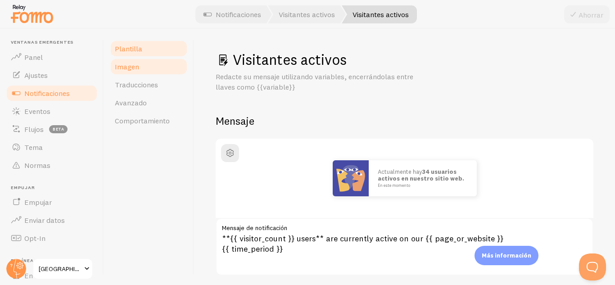
click at [141, 66] on link "Imagen" at bounding box center [148, 67] width 79 height 18
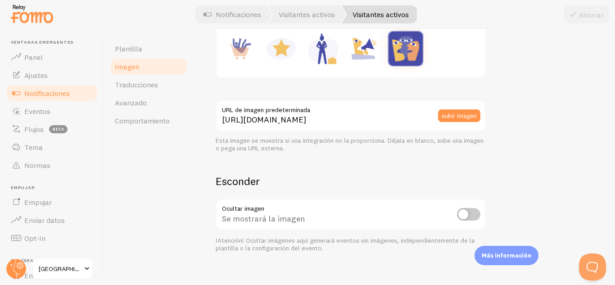
scroll to position [218, 0]
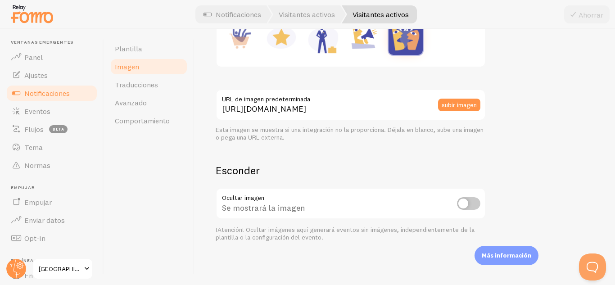
click at [471, 208] on input "checkbox" at bounding box center [468, 203] width 23 height 13
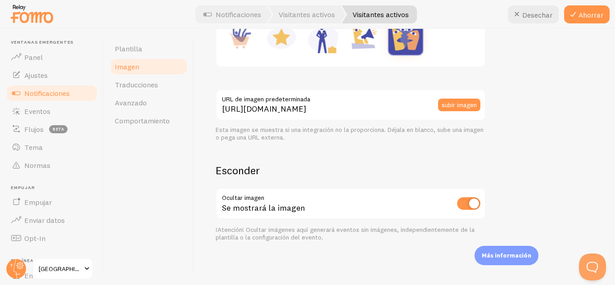
click at [471, 215] on div "Se mostrará la imagen" at bounding box center [350, 204] width 270 height 33
click at [476, 206] on input "checkbox" at bounding box center [468, 203] width 23 height 13
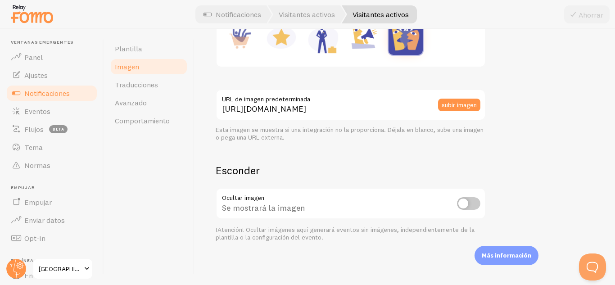
click at [475, 202] on input "checkbox" at bounding box center [468, 203] width 23 height 13
checkbox input "true"
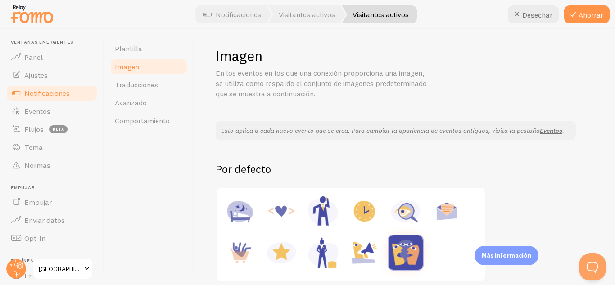
scroll to position [0, 0]
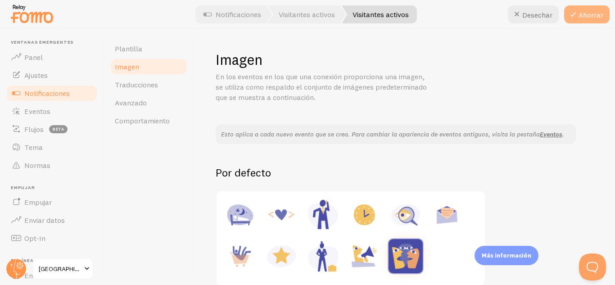
click at [593, 20] on button "Ahorrar" at bounding box center [586, 14] width 45 height 18
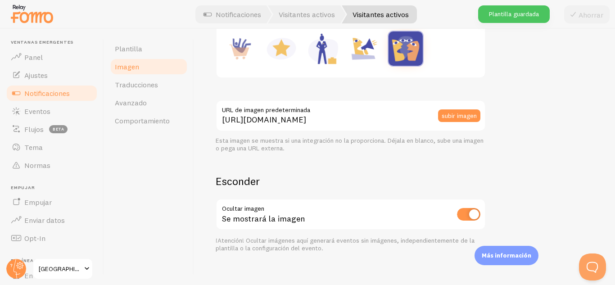
scroll to position [218, 0]
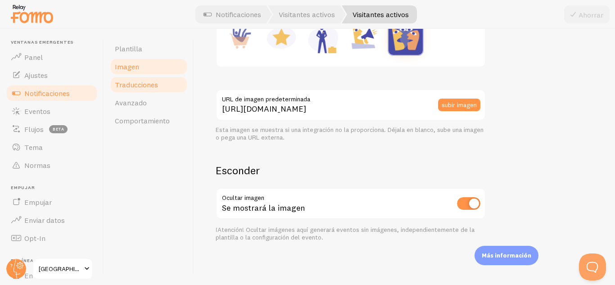
click at [159, 87] on link "Traducciones" at bounding box center [148, 85] width 79 height 18
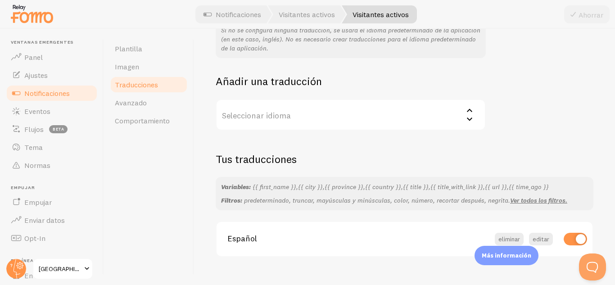
scroll to position [126, 0]
click at [123, 107] on link "Avanzado" at bounding box center [148, 103] width 79 height 18
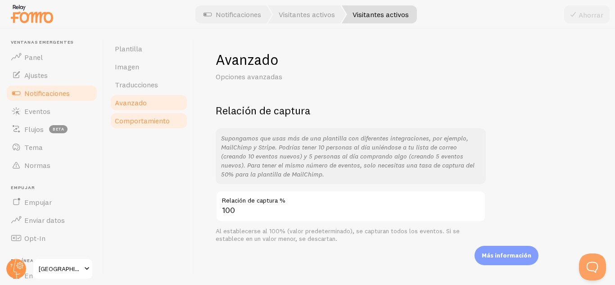
click at [126, 124] on font "Comportamiento" at bounding box center [142, 120] width 55 height 9
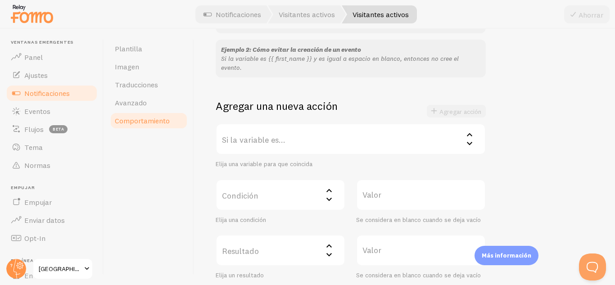
scroll to position [131, 0]
click at [235, 130] on label "Si la variable es..." at bounding box center [350, 137] width 270 height 31
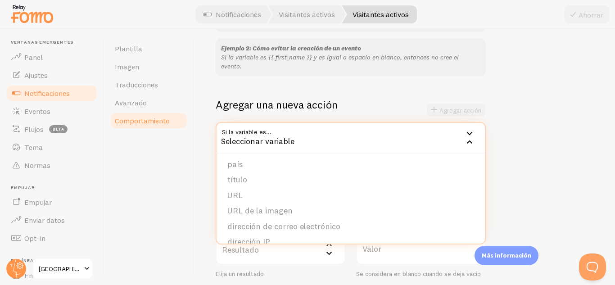
scroll to position [0, 0]
click at [231, 128] on div "Seleccionar variable" at bounding box center [350, 137] width 270 height 31
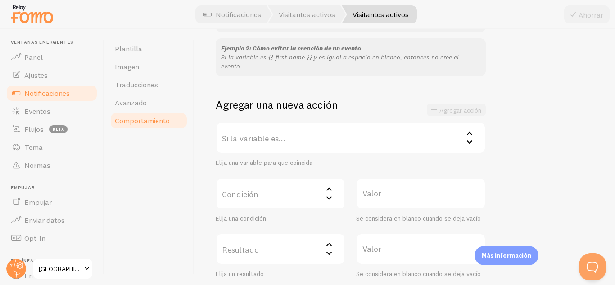
click at [231, 189] on font "Condición" at bounding box center [240, 194] width 36 height 10
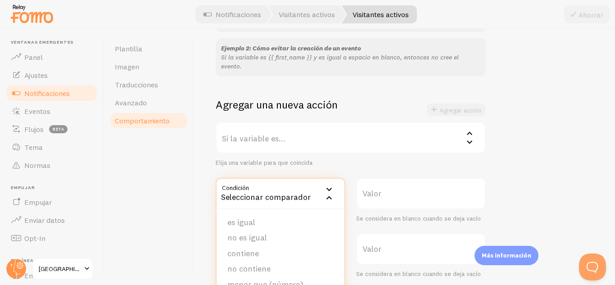
click at [228, 178] on div "Seleccionar comparador" at bounding box center [280, 193] width 130 height 31
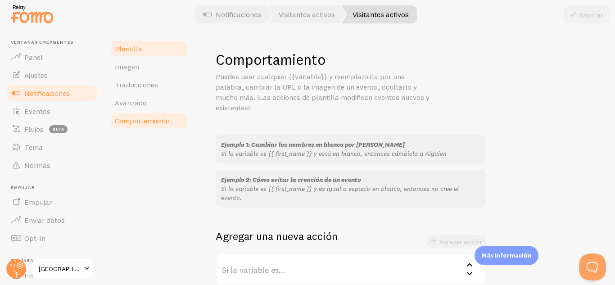
click at [127, 53] on font "Plantilla" at bounding box center [128, 48] width 27 height 9
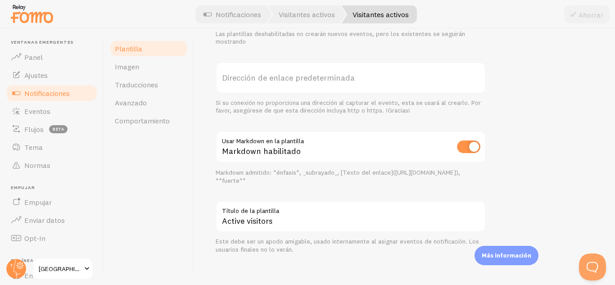
scroll to position [383, 0]
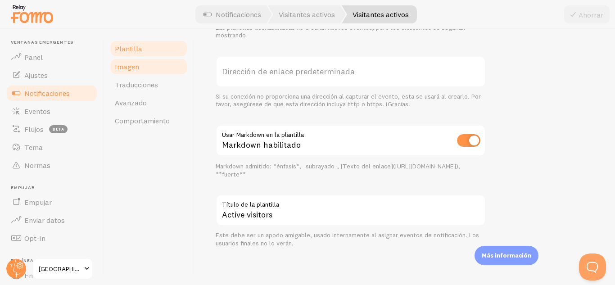
click at [160, 70] on link "Imagen" at bounding box center [148, 67] width 79 height 18
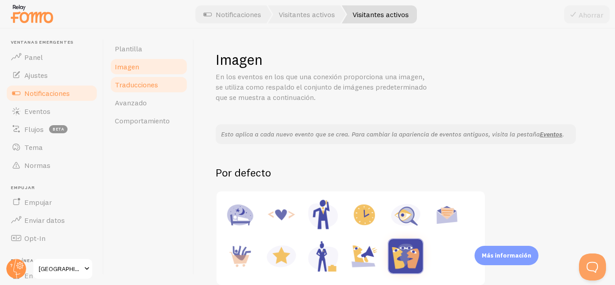
click at [165, 89] on link "Traducciones" at bounding box center [148, 85] width 79 height 18
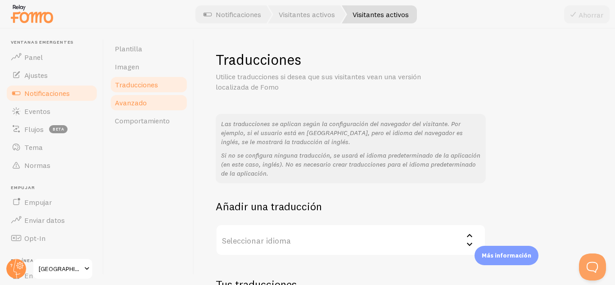
click at [170, 108] on link "Avanzado" at bounding box center [148, 103] width 79 height 18
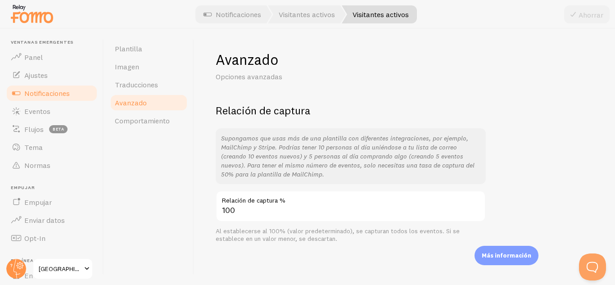
scroll to position [1, 0]
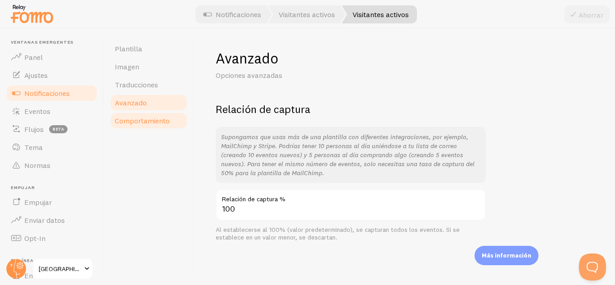
click at [168, 127] on link "Comportamiento" at bounding box center [148, 121] width 79 height 18
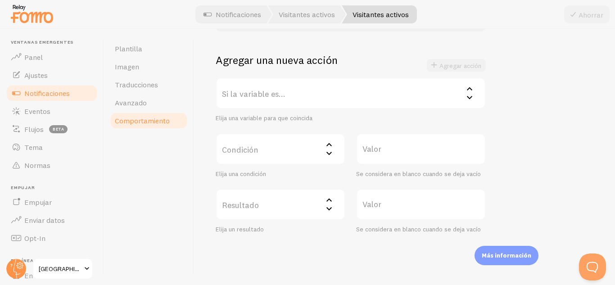
scroll to position [183, 0]
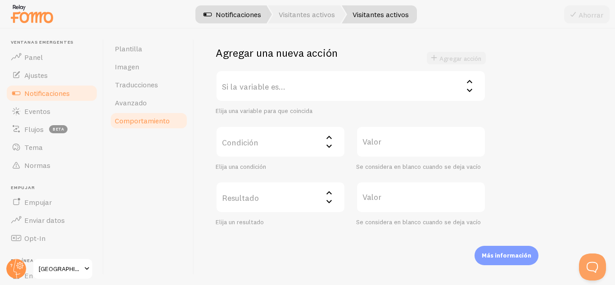
click at [261, 14] on link "Notificaciones" at bounding box center [232, 14] width 79 height 18
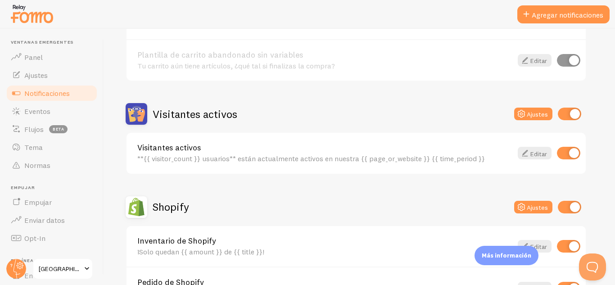
scroll to position [156, 0]
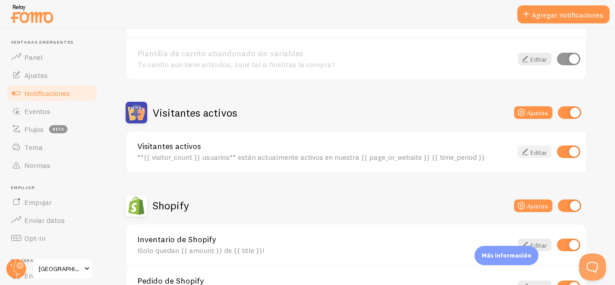
click at [538, 154] on font "Editar" at bounding box center [538, 152] width 17 height 8
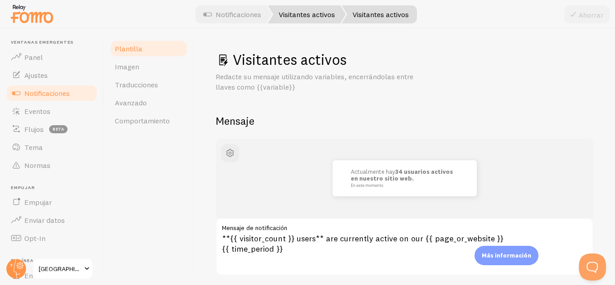
click at [314, 20] on link "Visitantes activos" at bounding box center [307, 14] width 78 height 18
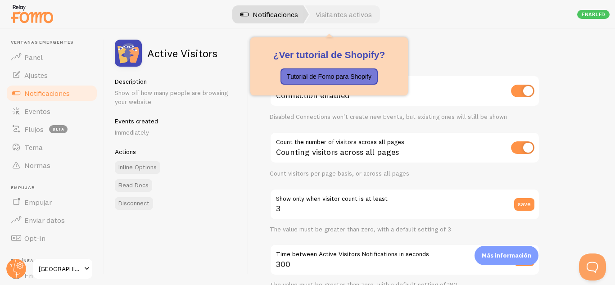
click at [268, 16] on font "Notificaciones" at bounding box center [274, 14] width 45 height 9
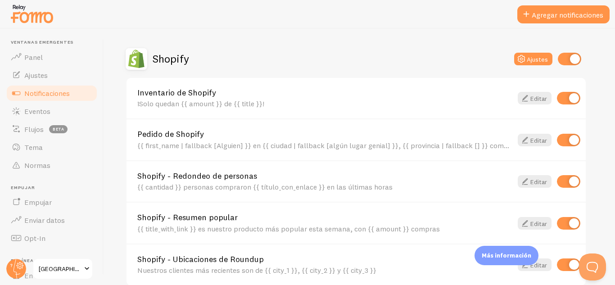
scroll to position [308, 0]
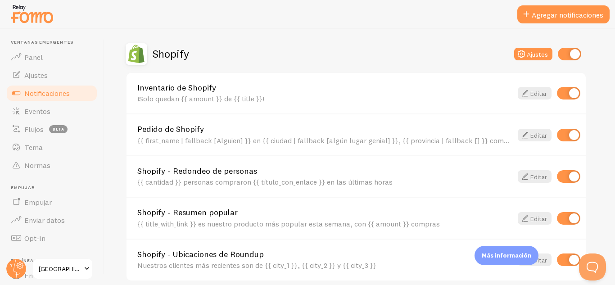
click at [575, 96] on input "checkbox" at bounding box center [567, 93] width 23 height 13
checkbox input "false"
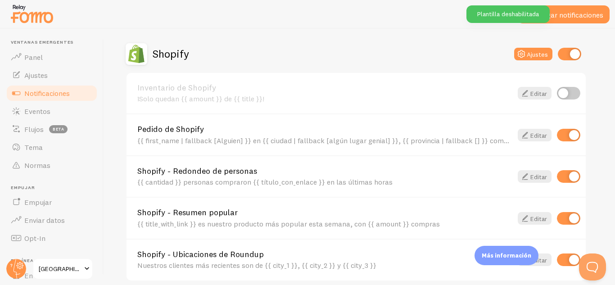
click at [576, 133] on input "checkbox" at bounding box center [567, 135] width 23 height 13
checkbox input "false"
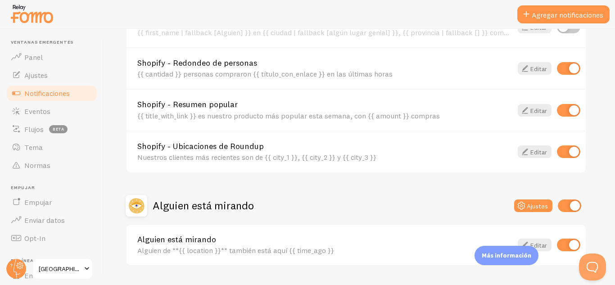
scroll to position [417, 0]
click at [408, 105] on link "Shopify - Resumen popular" at bounding box center [324, 103] width 375 height 8
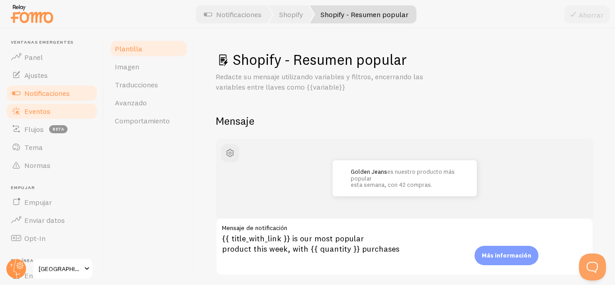
click at [60, 117] on link "Eventos" at bounding box center [51, 111] width 93 height 18
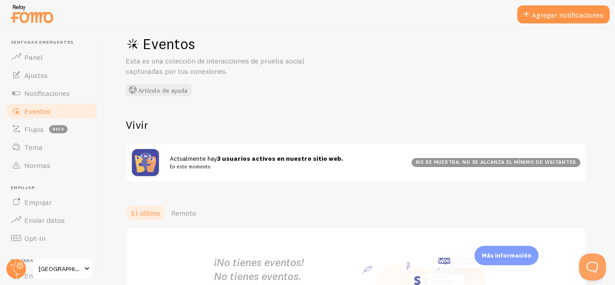
scroll to position [1, 0]
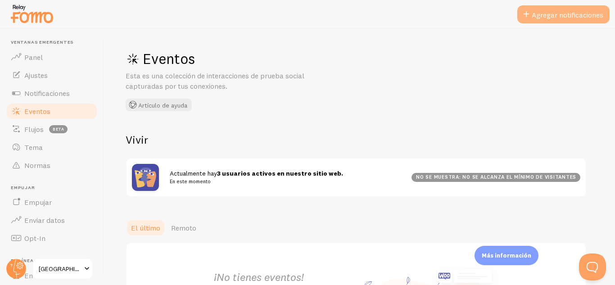
click at [578, 16] on font "Agregar notificaciones" at bounding box center [567, 14] width 72 height 9
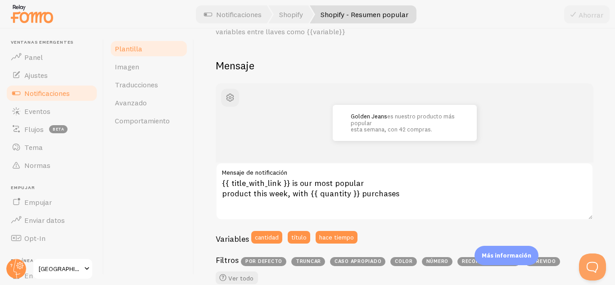
scroll to position [56, 0]
click at [161, 69] on link "Imagen" at bounding box center [148, 67] width 79 height 18
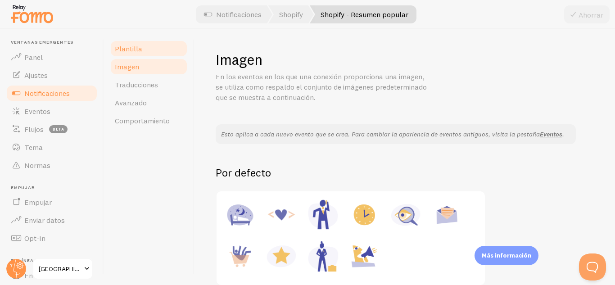
click at [173, 55] on link "Plantilla" at bounding box center [148, 49] width 79 height 18
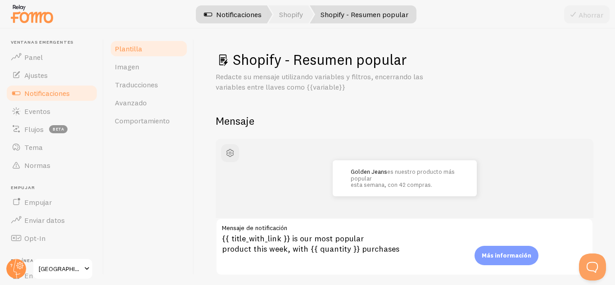
click at [258, 15] on font "Notificaciones" at bounding box center [238, 14] width 45 height 9
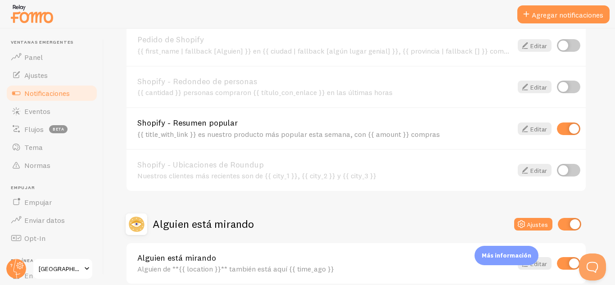
scroll to position [440, 0]
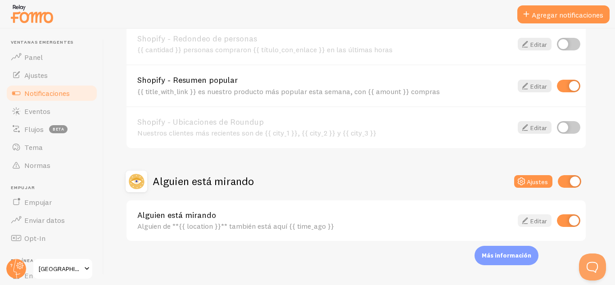
click at [539, 221] on font "Editar" at bounding box center [538, 221] width 17 height 8
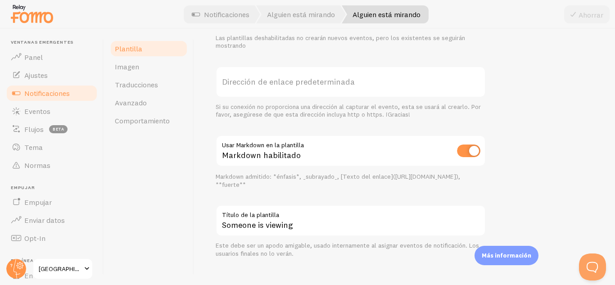
scroll to position [365, 0]
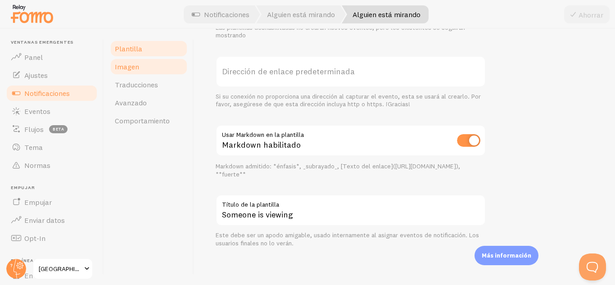
click at [160, 68] on link "Imagen" at bounding box center [148, 67] width 79 height 18
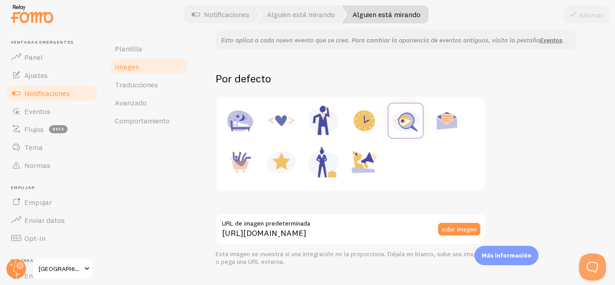
scroll to position [97, 0]
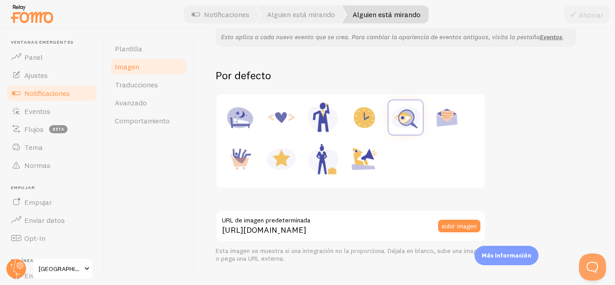
click at [421, 164] on div at bounding box center [350, 140] width 257 height 83
click at [411, 165] on div at bounding box center [350, 140] width 257 height 83
click at [451, 164] on div at bounding box center [350, 140] width 257 height 83
click at [447, 172] on div at bounding box center [350, 140] width 257 height 83
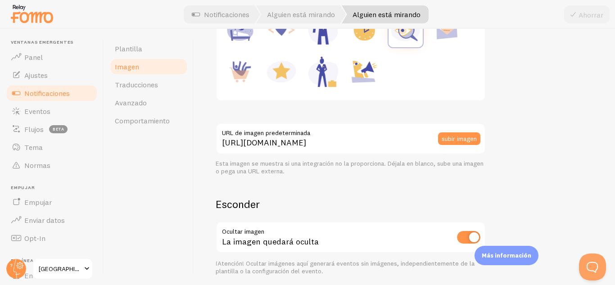
scroll to position [218, 0]
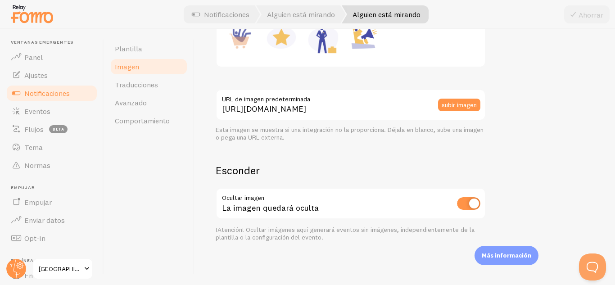
click at [479, 209] on input "checkbox" at bounding box center [468, 203] width 23 height 13
checkbox input "false"
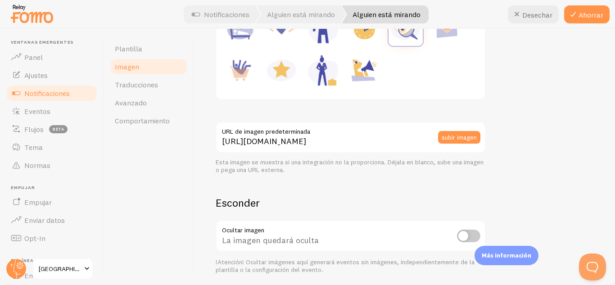
scroll to position [185, 0]
click at [471, 140] on font "subir imagen" at bounding box center [458, 137] width 35 height 8
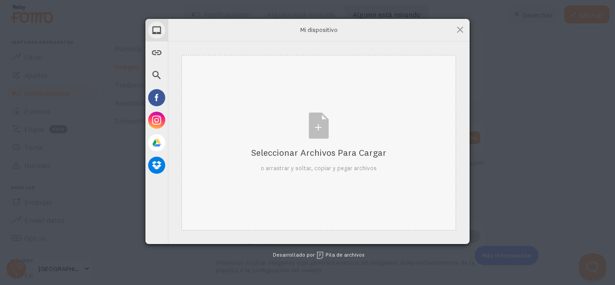
click at [339, 130] on div "Seleccionar archivos para cargar o arrastrar y soltar, copiar y pegar archivos" at bounding box center [318, 142] width 135 height 60
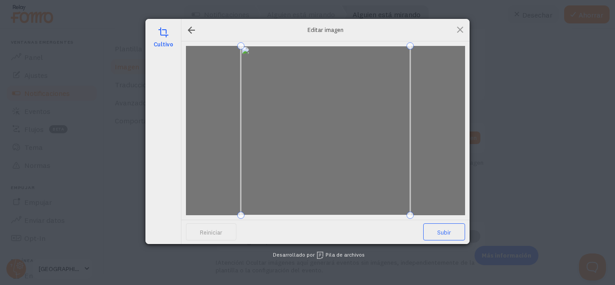
click at [449, 235] on font "Subir" at bounding box center [444, 232] width 14 height 7
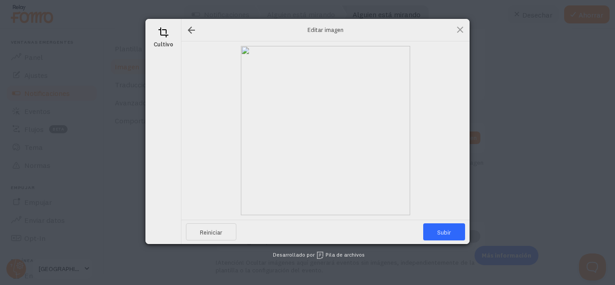
click at [518, 139] on div "cultivo Editar imagen Reiniciar Subir Desarrollado por Pila de archivos" at bounding box center [307, 142] width 615 height 285
click at [455, 238] on span "Subir" at bounding box center [444, 231] width 42 height 17
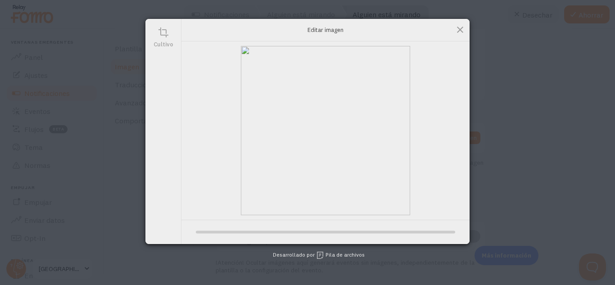
type input "[URL][DOMAIN_NAME][DOMAIN_NAME]"
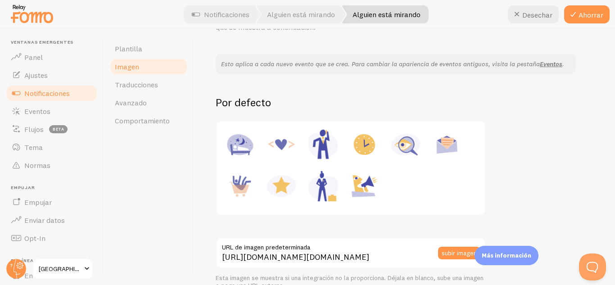
scroll to position [67, 0]
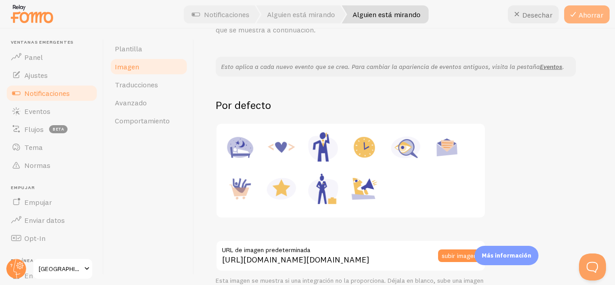
click at [590, 20] on button "Ahorrar" at bounding box center [586, 14] width 45 height 18
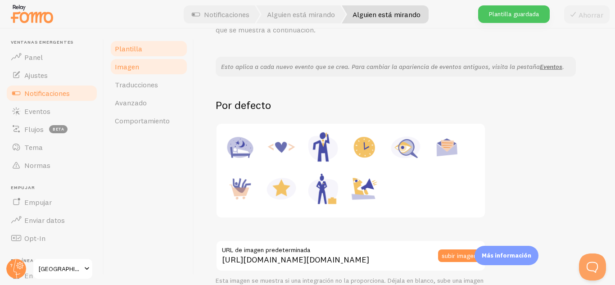
click at [127, 54] on link "Plantilla" at bounding box center [148, 49] width 79 height 18
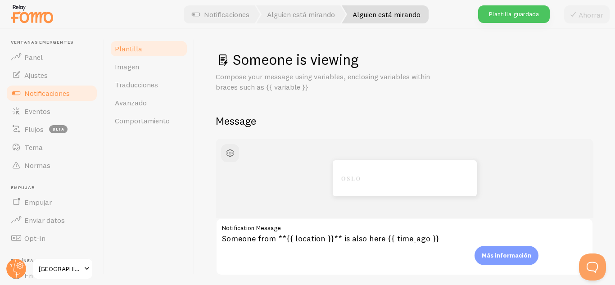
scroll to position [46, 0]
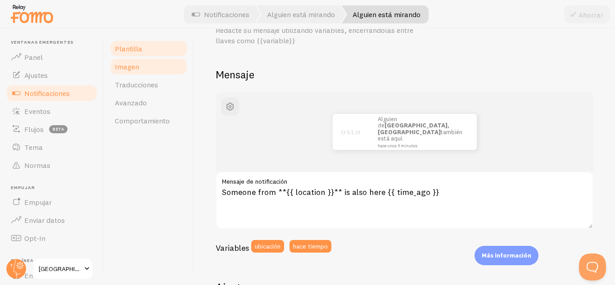
click at [152, 68] on link "Imagen" at bounding box center [148, 67] width 79 height 18
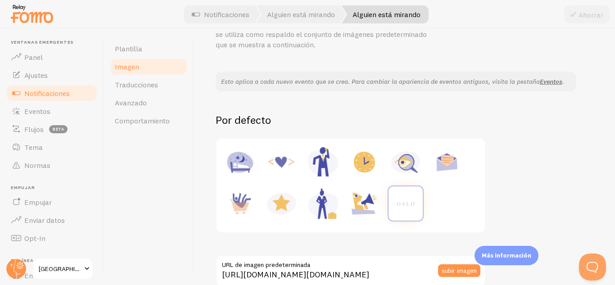
scroll to position [57, 0]
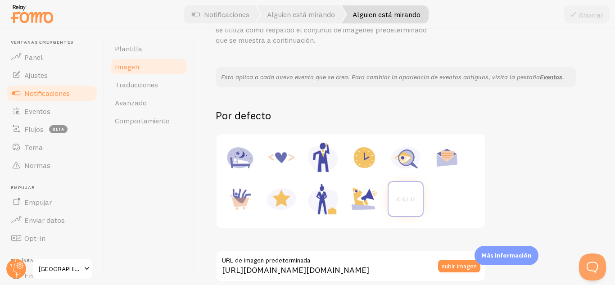
click at [416, 211] on img at bounding box center [405, 199] width 34 height 34
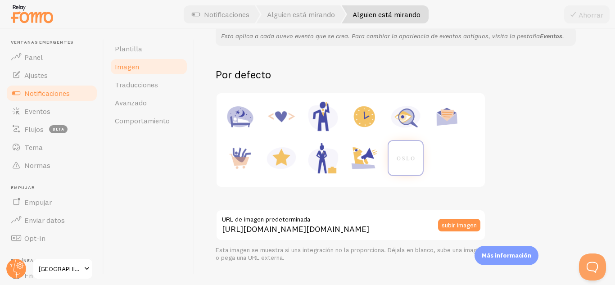
scroll to position [101, 0]
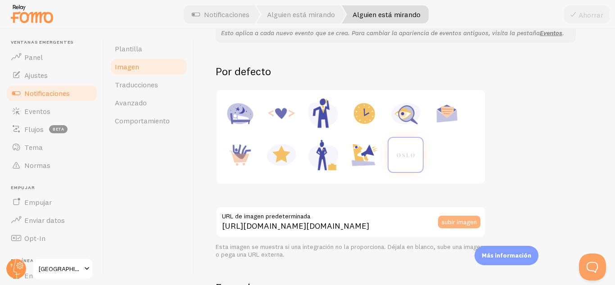
click at [457, 223] on font "subir imagen" at bounding box center [458, 221] width 35 height 8
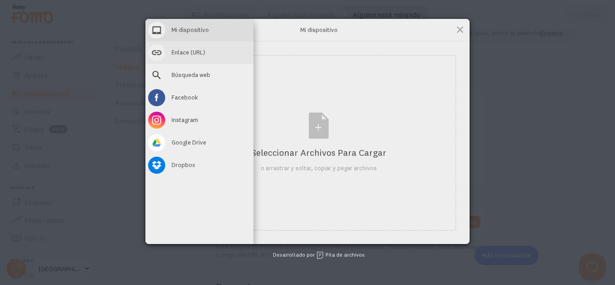
click at [166, 59] on div "Enlace (URL)" at bounding box center [199, 52] width 108 height 22
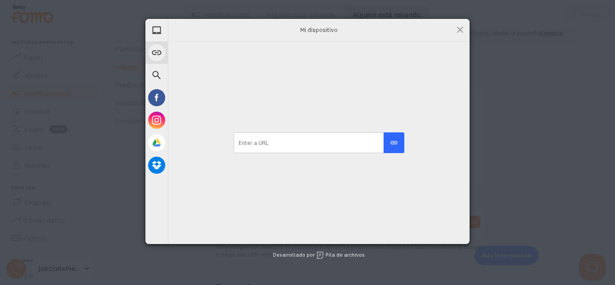
click at [387, 106] on div at bounding box center [318, 142] width 301 height 202
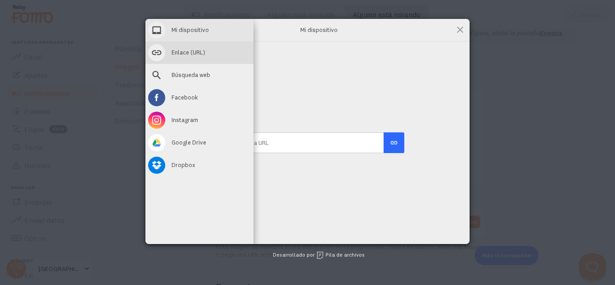
click at [163, 37] on span at bounding box center [156, 30] width 17 height 17
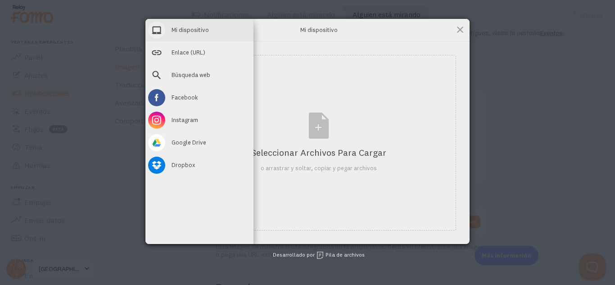
click at [230, 30] on div "Mi dispositivo" at bounding box center [199, 30] width 108 height 22
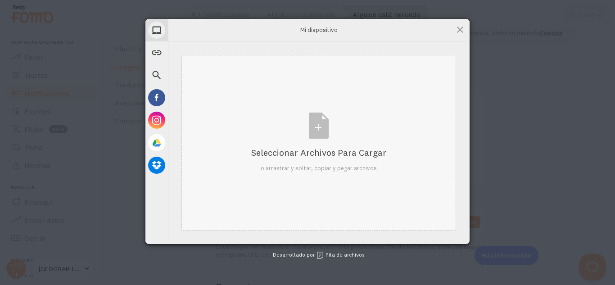
click at [390, 148] on div "Seleccionar archivos para cargar o arrastrar y soltar, copiar y pegar archivos" at bounding box center [318, 142] width 274 height 175
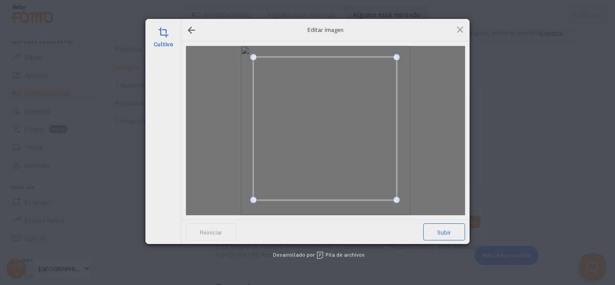
click at [459, 239] on span "Subir" at bounding box center [444, 231] width 42 height 17
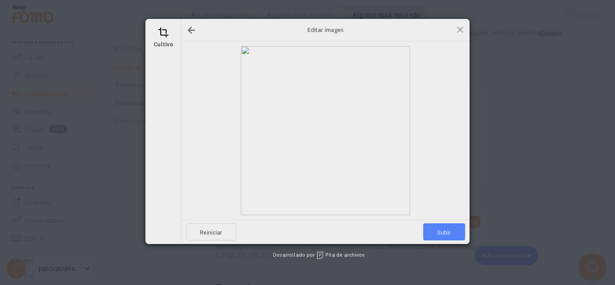
click at [455, 234] on span "Subir" at bounding box center [444, 231] width 42 height 17
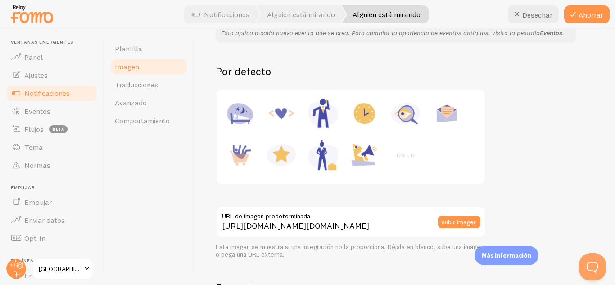
click at [412, 155] on img at bounding box center [405, 155] width 34 height 34
type input "[URL][DOMAIN_NAME][DOMAIN_NAME]"
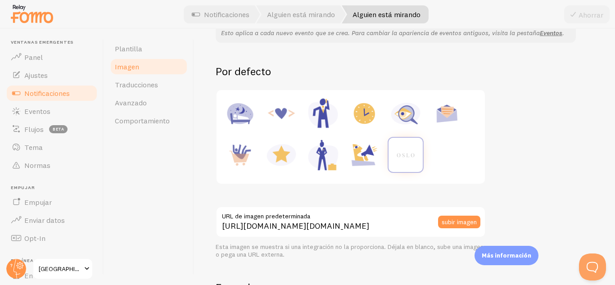
click at [478, 158] on div at bounding box center [350, 136] width 257 height 83
click at [458, 159] on div at bounding box center [350, 136] width 257 height 83
click at [452, 164] on div at bounding box center [350, 136] width 257 height 83
click at [523, 161] on div "Esto aplica a cada nuevo evento que se crea. Para cambiar la apariencia de even…" at bounding box center [403, 191] width 377 height 336
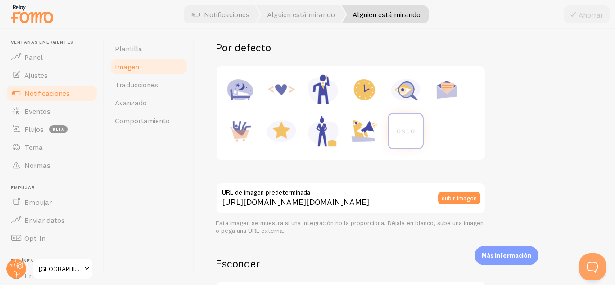
scroll to position [126, 0]
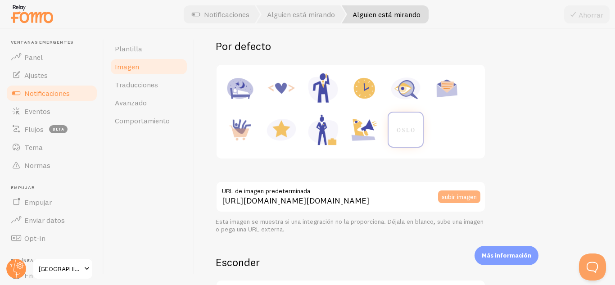
click at [468, 202] on button "subir imagen" at bounding box center [459, 196] width 42 height 13
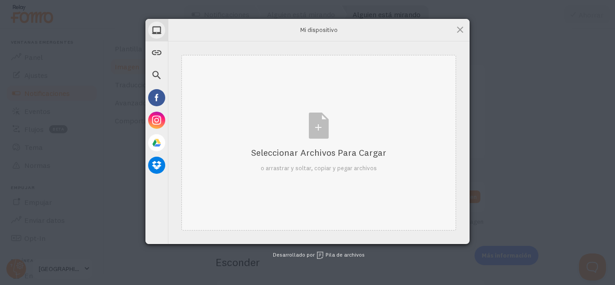
click at [353, 157] on font "Seleccionar archivos para cargar" at bounding box center [318, 152] width 135 height 11
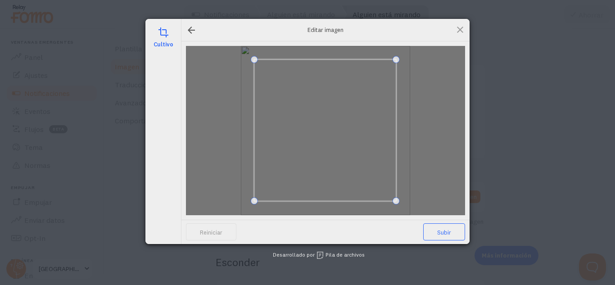
click at [452, 234] on span "Subir" at bounding box center [444, 231] width 42 height 17
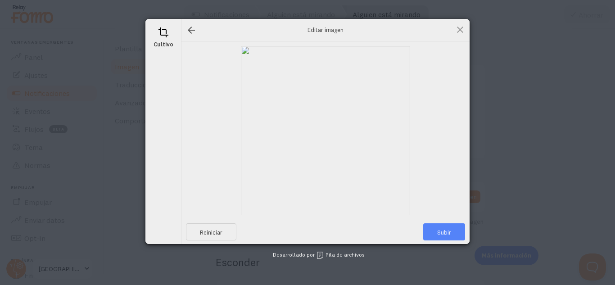
click at [455, 238] on span "Subir" at bounding box center [444, 231] width 42 height 17
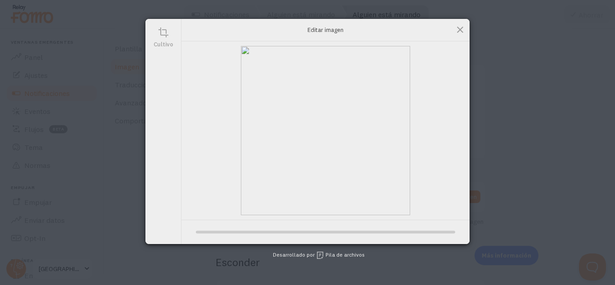
type input "[URL][DOMAIN_NAME][DOMAIN_NAME]"
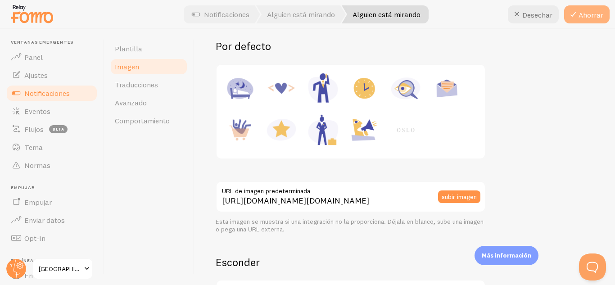
click at [596, 21] on button "Ahorrar" at bounding box center [586, 14] width 45 height 18
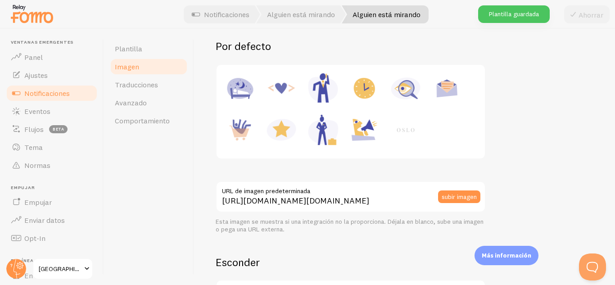
click at [162, 58] on link "Imagen" at bounding box center [148, 67] width 79 height 18
click at [169, 58] on link "Imagen" at bounding box center [148, 67] width 79 height 18
click at [163, 51] on link "Plantilla" at bounding box center [148, 49] width 79 height 18
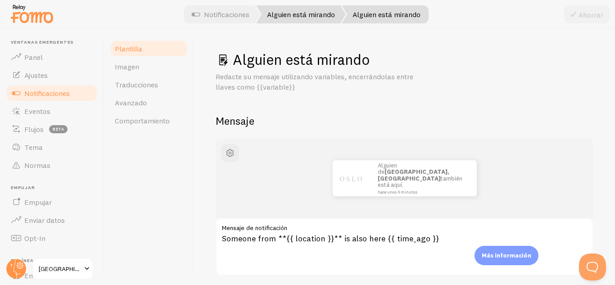
click at [327, 15] on font "Alguien está mirando" at bounding box center [301, 14] width 68 height 9
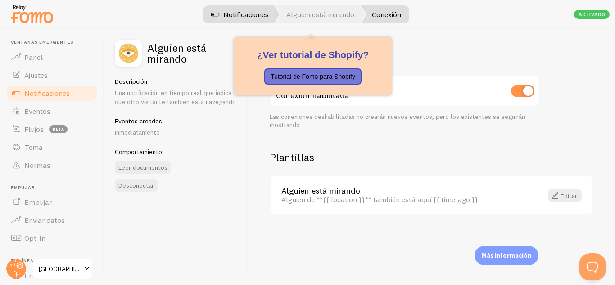
click at [268, 13] on font "Notificaciones" at bounding box center [245, 14] width 45 height 9
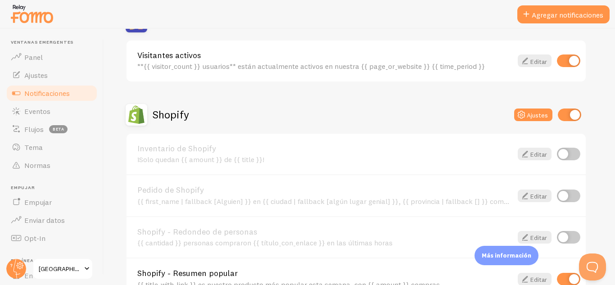
scroll to position [211, 0]
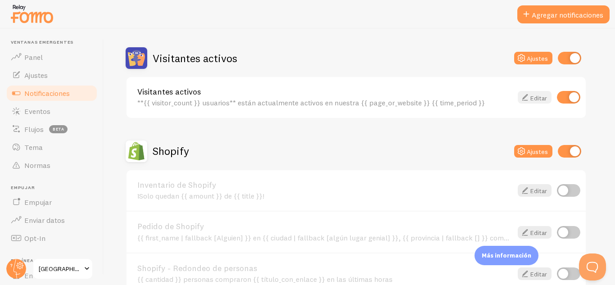
click at [542, 98] on font "Editar" at bounding box center [538, 98] width 17 height 8
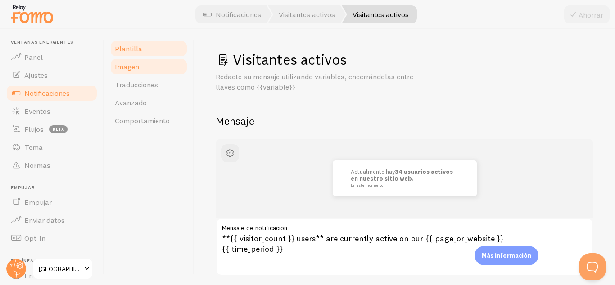
click at [174, 72] on link "Imagen" at bounding box center [148, 67] width 79 height 18
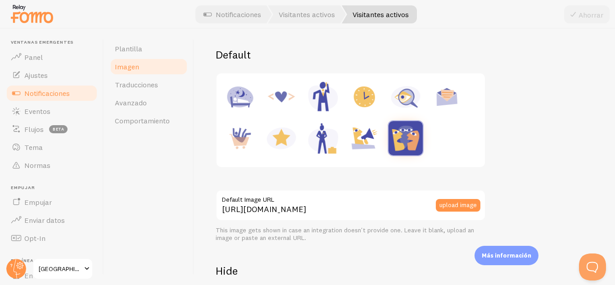
scroll to position [118, 0]
click at [465, 206] on font "subir imagen" at bounding box center [458, 205] width 35 height 8
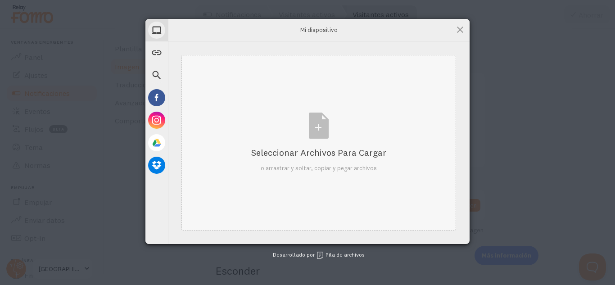
click at [358, 158] on div "Seleccionar archivos para cargar" at bounding box center [318, 152] width 135 height 13
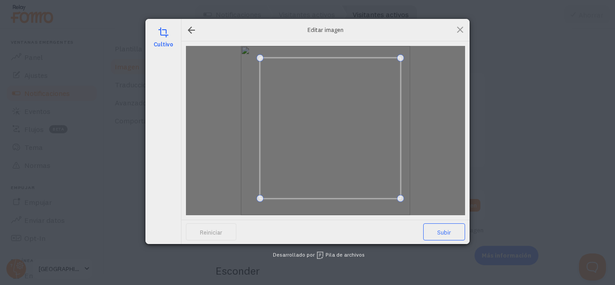
click at [452, 233] on span "Subir" at bounding box center [444, 231] width 42 height 17
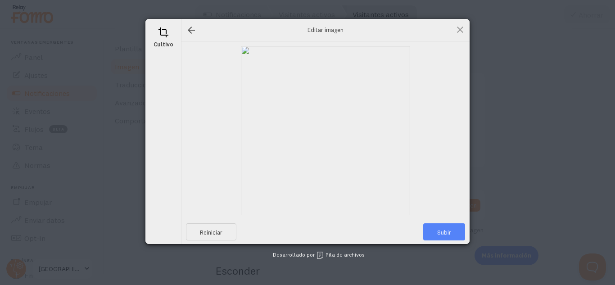
click at [449, 237] on span "Subir" at bounding box center [444, 231] width 42 height 17
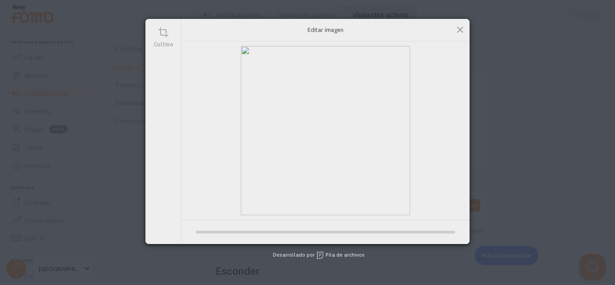
type input "[URL][DOMAIN_NAME][DOMAIN_NAME]"
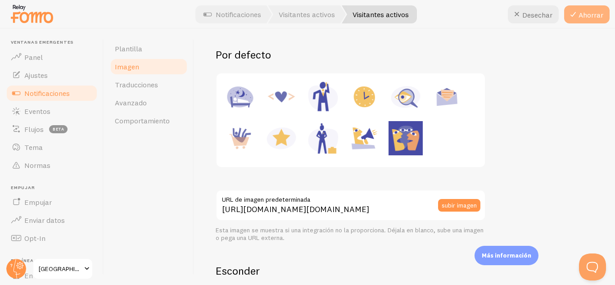
click at [592, 18] on font "Ahorrar" at bounding box center [590, 14] width 25 height 9
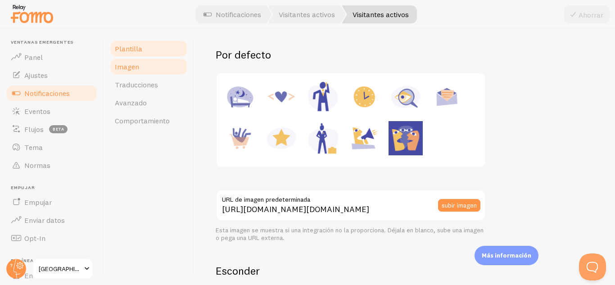
click at [161, 56] on link "Plantilla" at bounding box center [148, 49] width 79 height 18
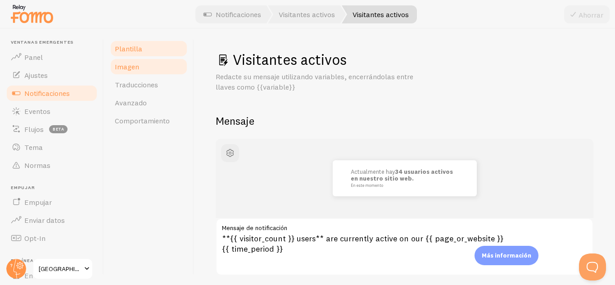
click at [173, 71] on link "Imagen" at bounding box center [148, 67] width 79 height 18
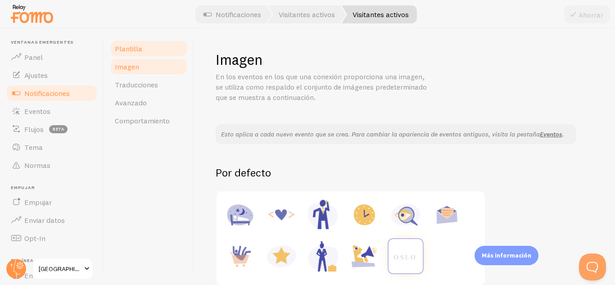
click at [172, 50] on link "Plantilla" at bounding box center [148, 49] width 79 height 18
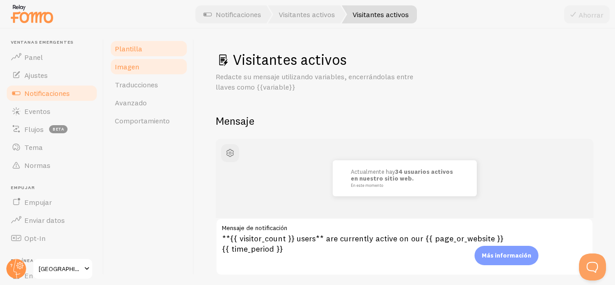
click at [174, 75] on link "Imagen" at bounding box center [148, 67] width 79 height 18
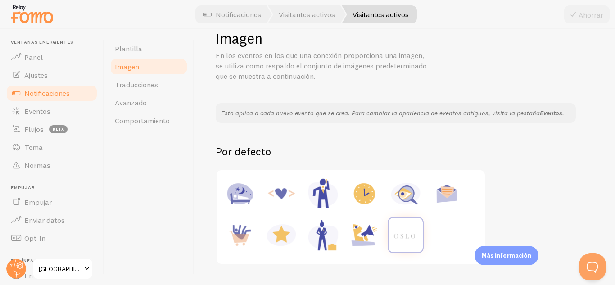
scroll to position [20, 0]
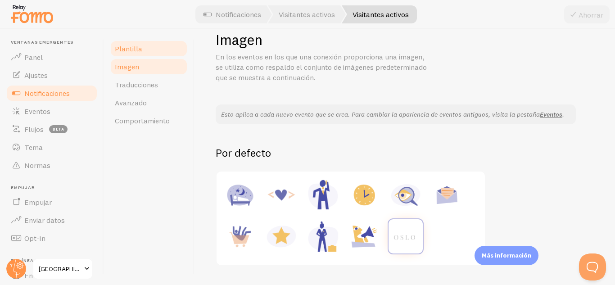
click at [164, 51] on link "Plantilla" at bounding box center [148, 49] width 79 height 18
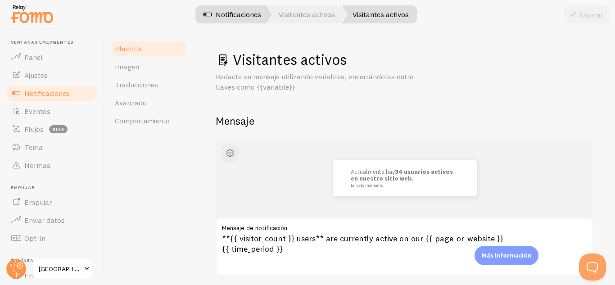
click at [257, 19] on link "Notificaciones" at bounding box center [232, 14] width 79 height 18
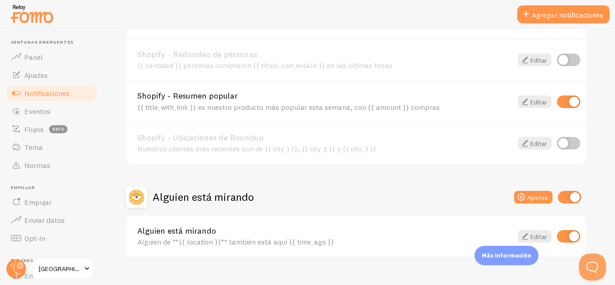
scroll to position [424, 0]
click at [541, 105] on font "Editar" at bounding box center [538, 102] width 17 height 8
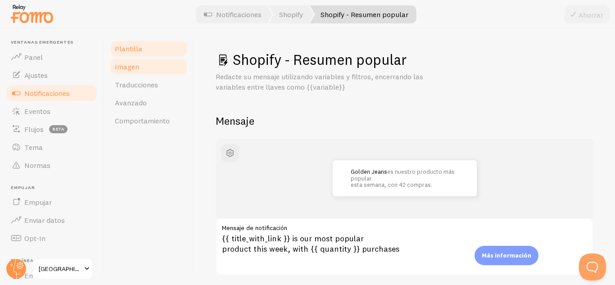
click at [168, 75] on link "Imagen" at bounding box center [148, 67] width 79 height 18
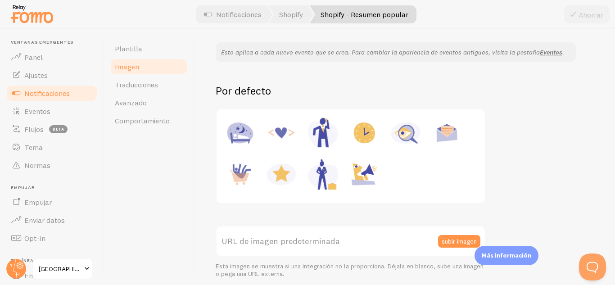
scroll to position [92, 0]
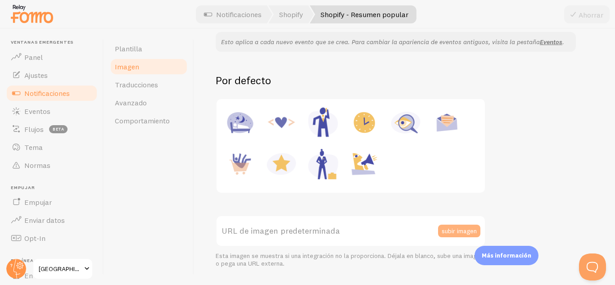
click at [449, 232] on font "subir imagen" at bounding box center [458, 230] width 35 height 8
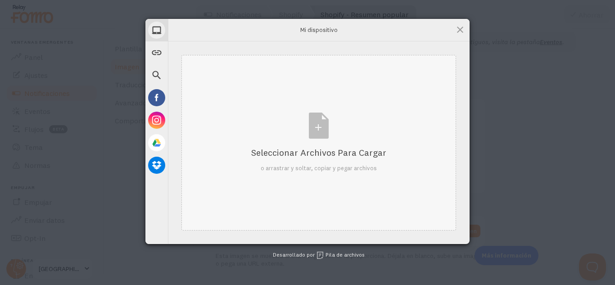
click at [381, 162] on div "Seleccionar archivos para cargar o arrastrar y soltar, copiar y pegar archivos" at bounding box center [318, 142] width 135 height 60
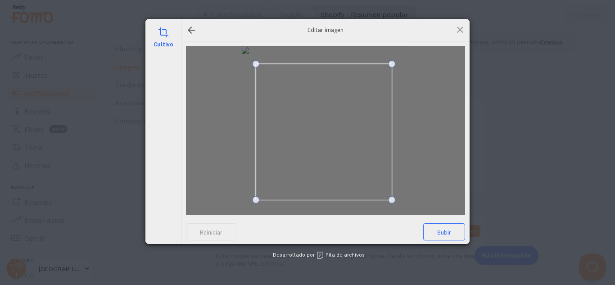
click at [448, 238] on span "Subir" at bounding box center [444, 231] width 42 height 17
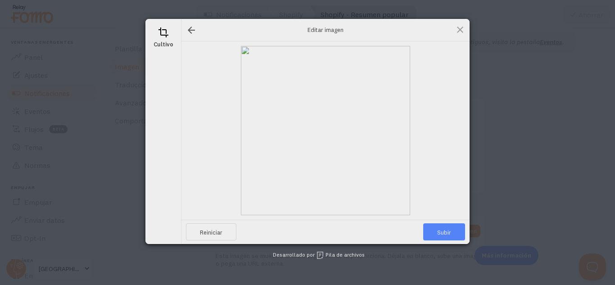
click at [449, 238] on span "Subir" at bounding box center [444, 231] width 42 height 17
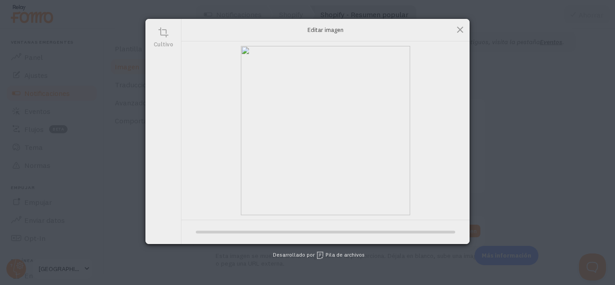
type input "[URL][DOMAIN_NAME][DOMAIN_NAME]"
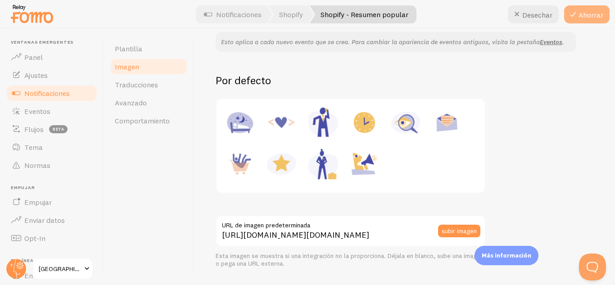
click at [601, 18] on font "Ahorrar" at bounding box center [590, 14] width 25 height 9
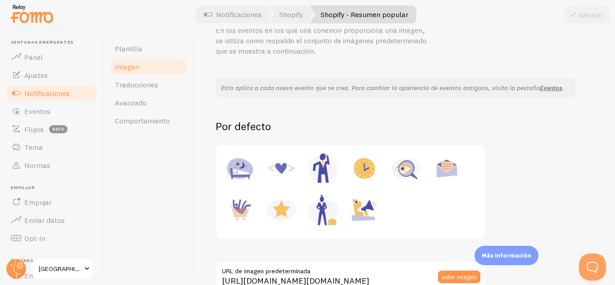
scroll to position [45, 0]
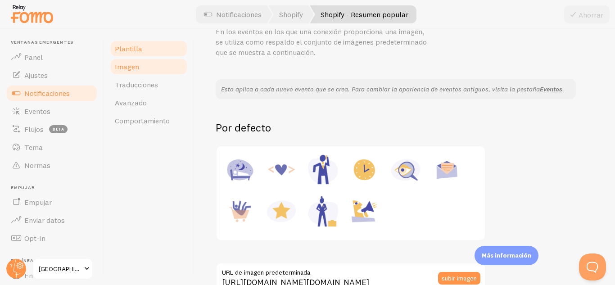
click at [169, 49] on link "Plantilla" at bounding box center [148, 49] width 79 height 18
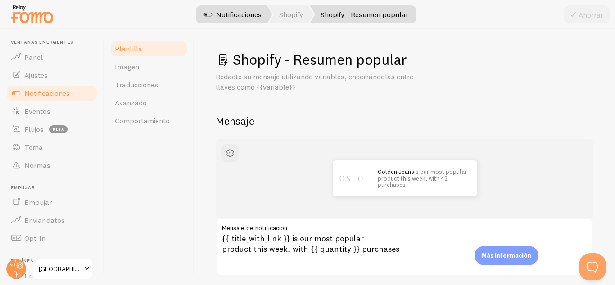
click at [254, 20] on link "Notificaciones" at bounding box center [232, 14] width 79 height 18
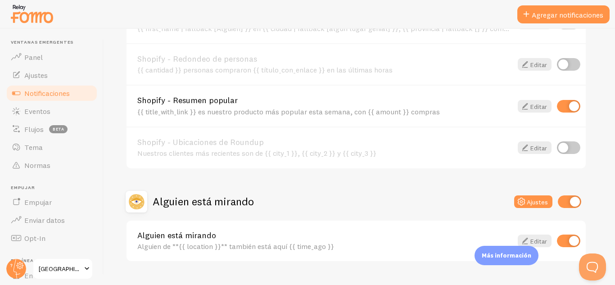
scroll to position [440, 0]
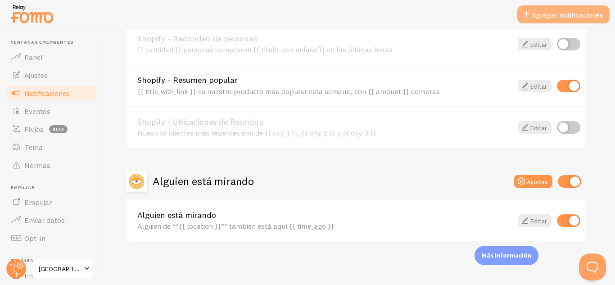
click at [573, 20] on button "Agregar notificaciones" at bounding box center [563, 14] width 92 height 18
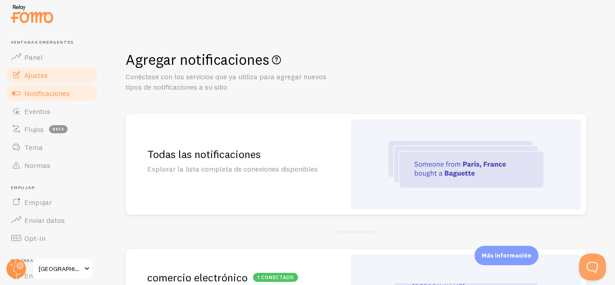
click at [60, 81] on link "Ajustes" at bounding box center [51, 75] width 93 height 18
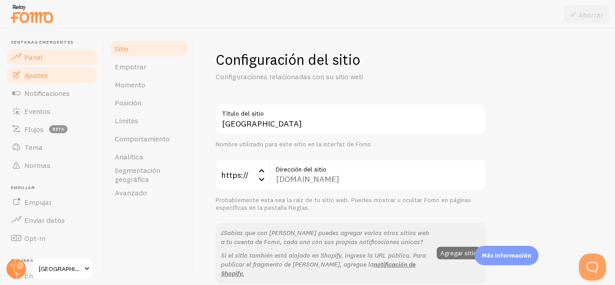
click at [62, 63] on link "Panel" at bounding box center [51, 57] width 93 height 18
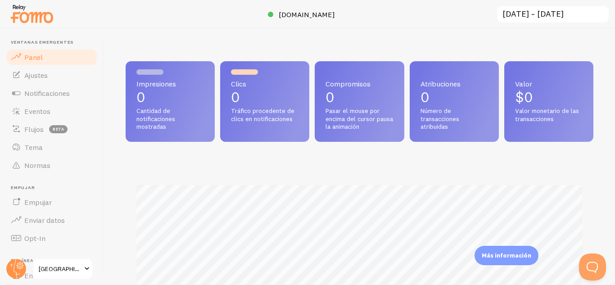
scroll to position [236, 467]
click at [80, 81] on link "Ajustes" at bounding box center [51, 75] width 93 height 18
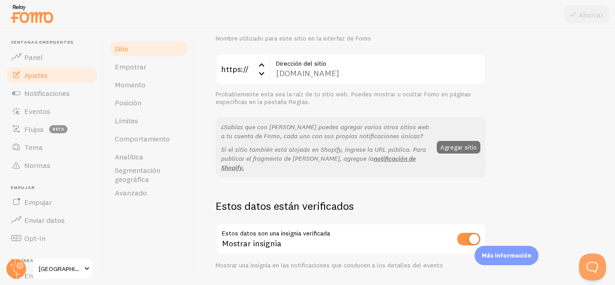
scroll to position [106, 0]
click at [479, 140] on button "Agregar sitio" at bounding box center [458, 146] width 44 height 13
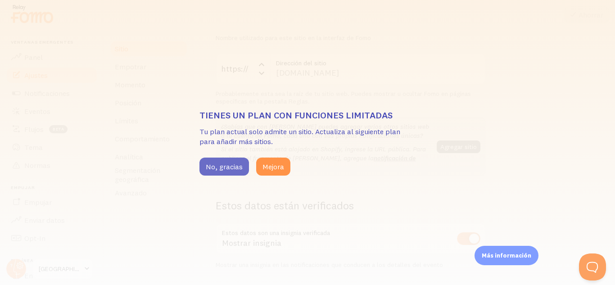
click at [246, 169] on button "No, gracias" at bounding box center [223, 166] width 49 height 18
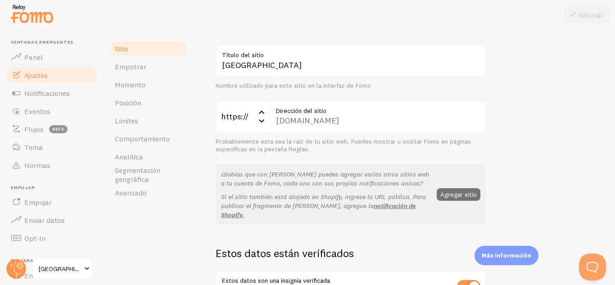
scroll to position [0, 0]
